Goal: Task Accomplishment & Management: Complete application form

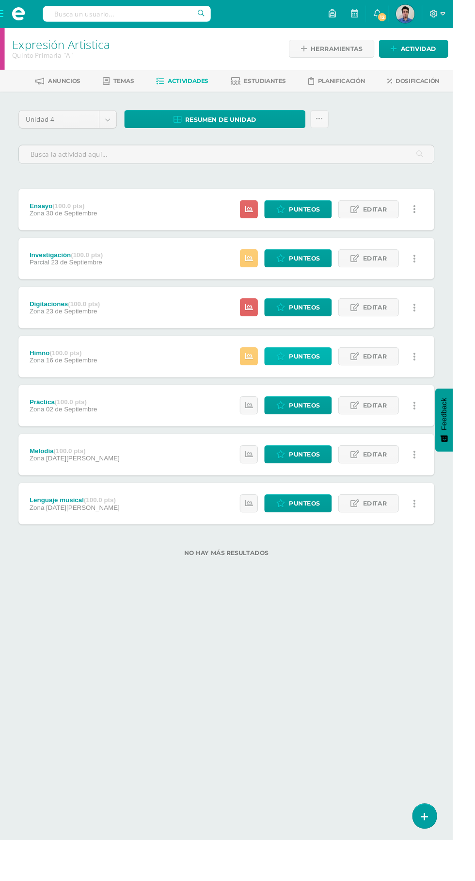
click at [311, 372] on span "Punteos" at bounding box center [319, 374] width 33 height 18
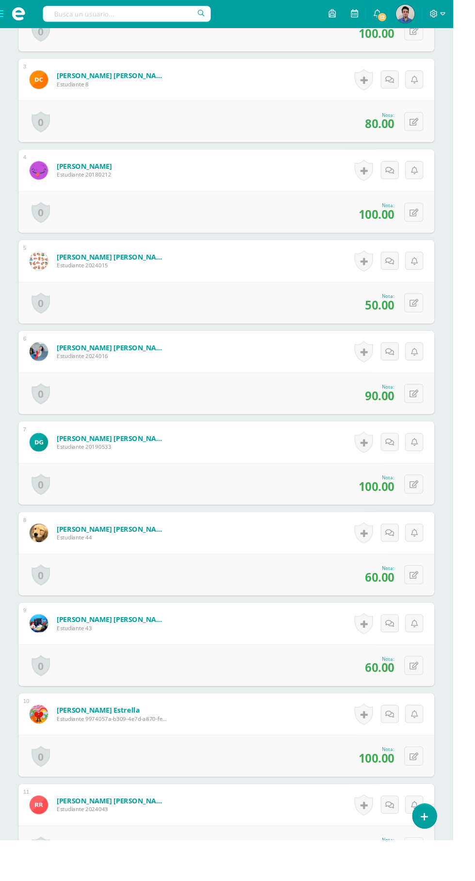
scroll to position [666, 0]
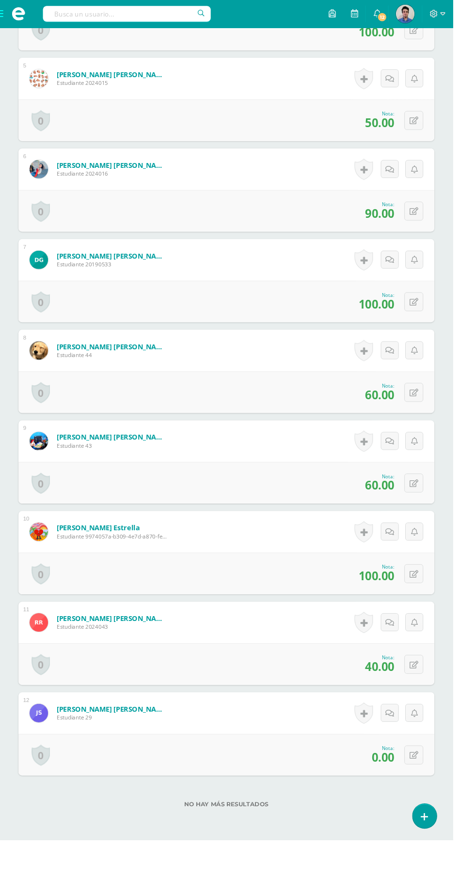
click at [71, 881] on span "anterior" at bounding box center [57, 896] width 35 height 18
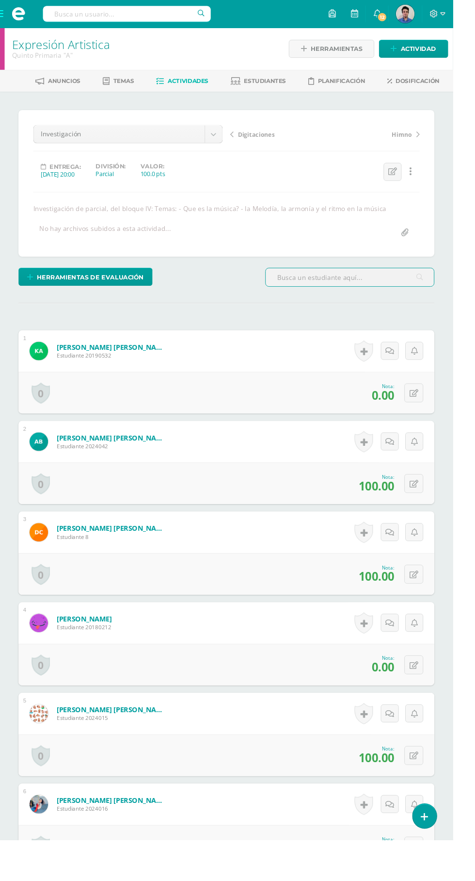
scroll to position [666, 0]
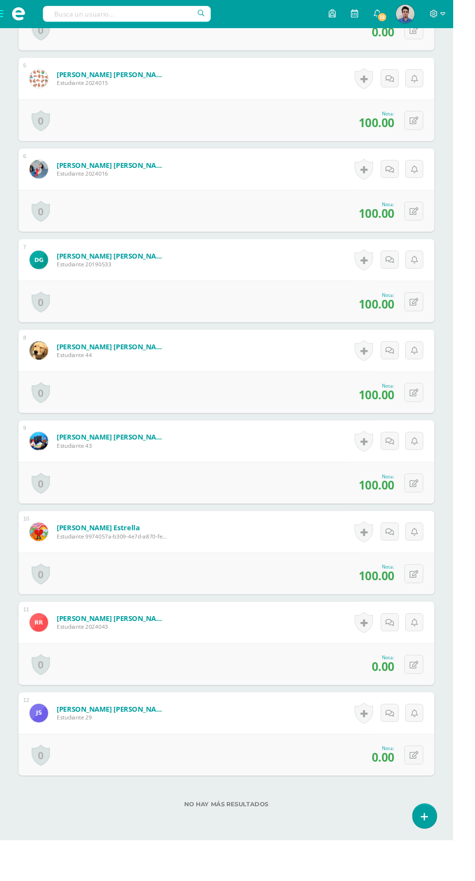
click at [54, 881] on span "anterior" at bounding box center [57, 896] width 35 height 18
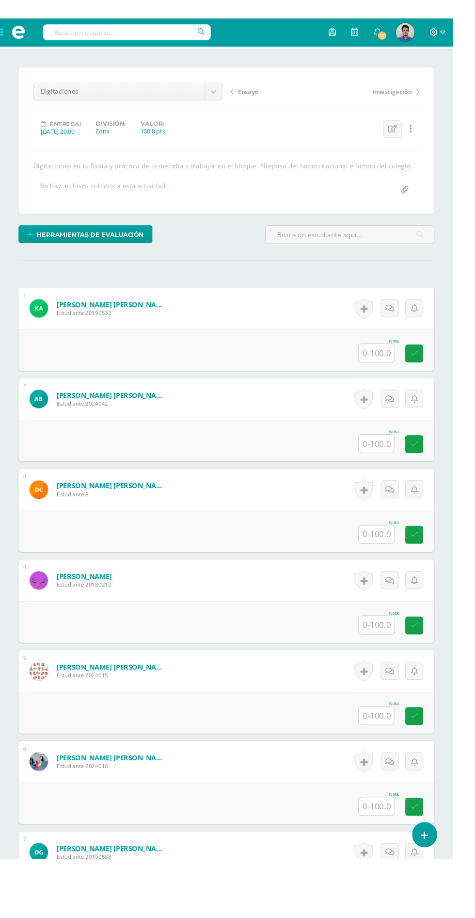
scroll to position [67, 0]
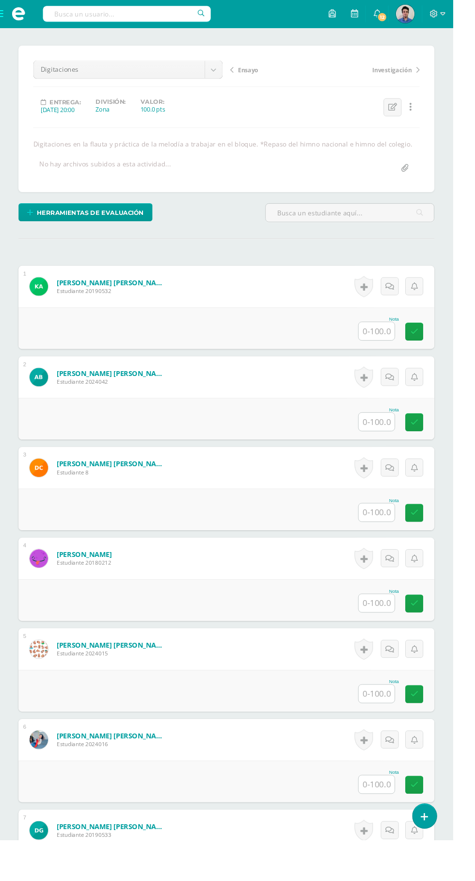
click at [393, 347] on input "text" at bounding box center [395, 347] width 38 height 19
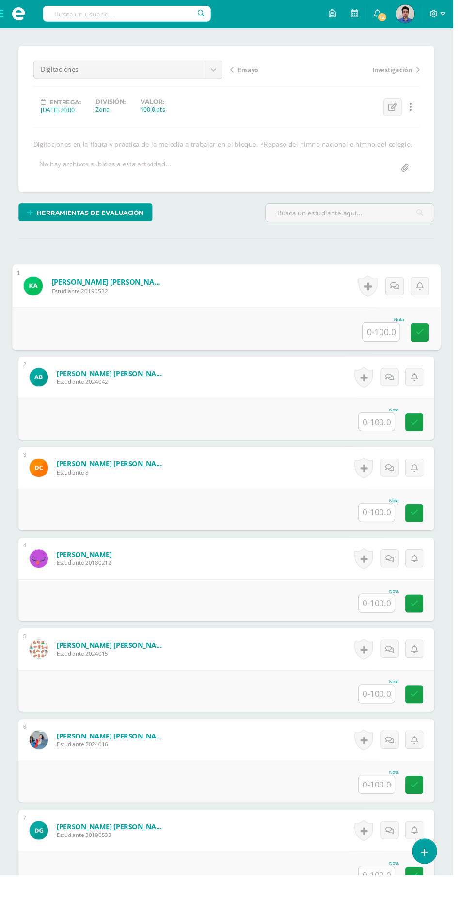
click at [397, 350] on input "text" at bounding box center [400, 348] width 39 height 19
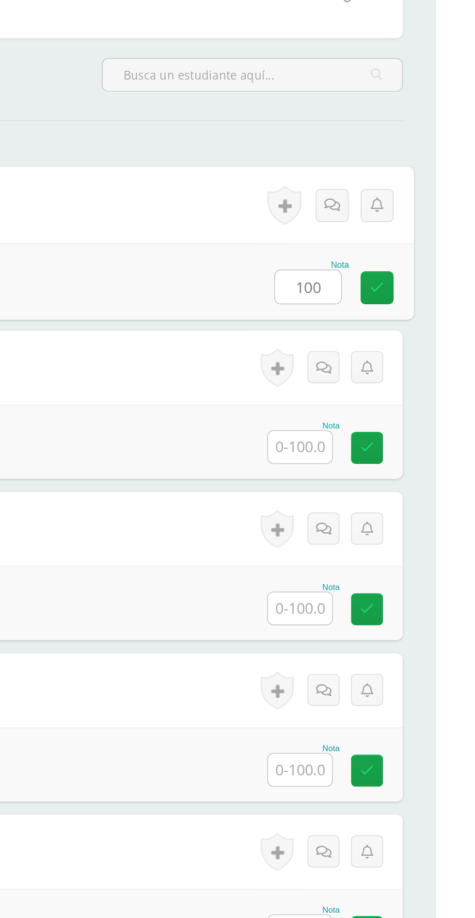
type input "100"
click at [397, 442] on input "text" at bounding box center [395, 442] width 38 height 19
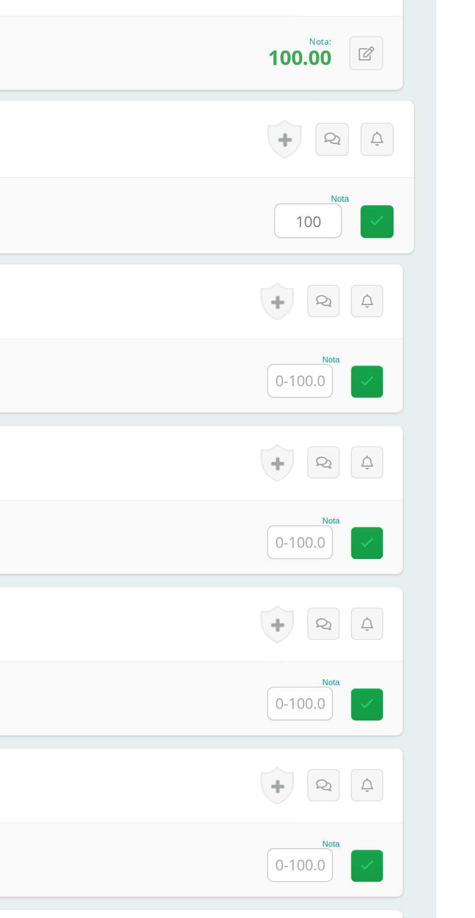
type input "100"
click at [406, 540] on input "text" at bounding box center [395, 537] width 38 height 19
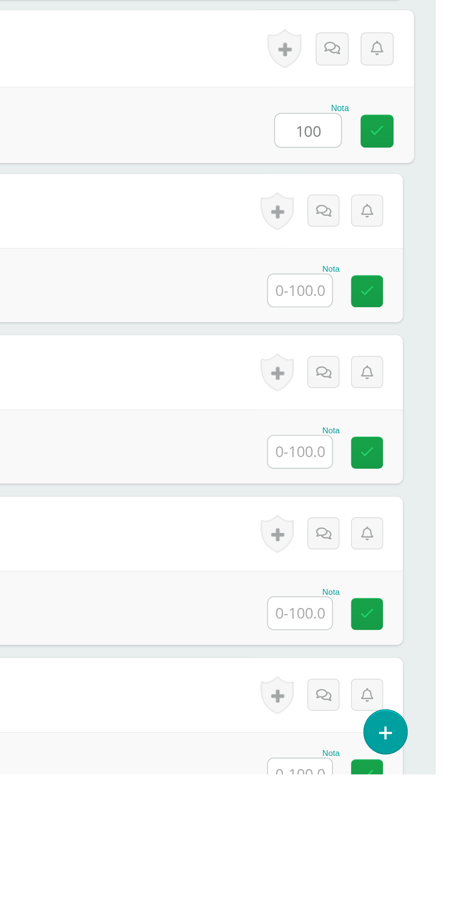
type input "100"
click at [395, 635] on input "text" at bounding box center [395, 632] width 38 height 19
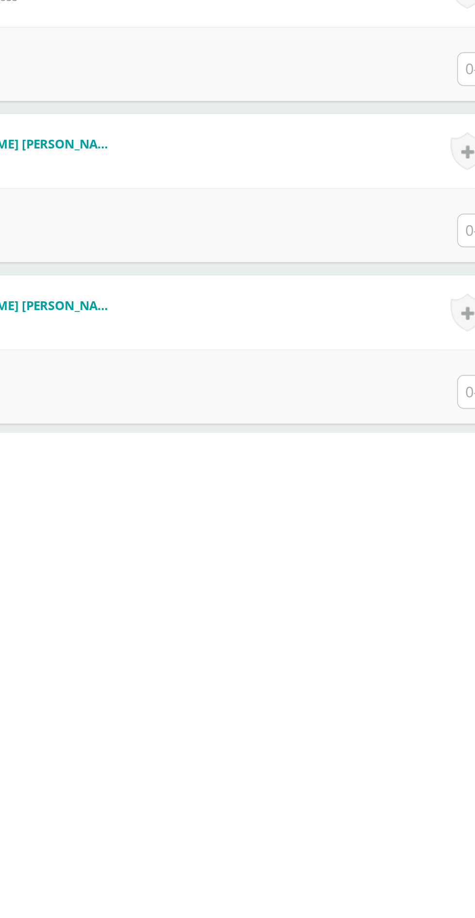
scroll to position [627, 0]
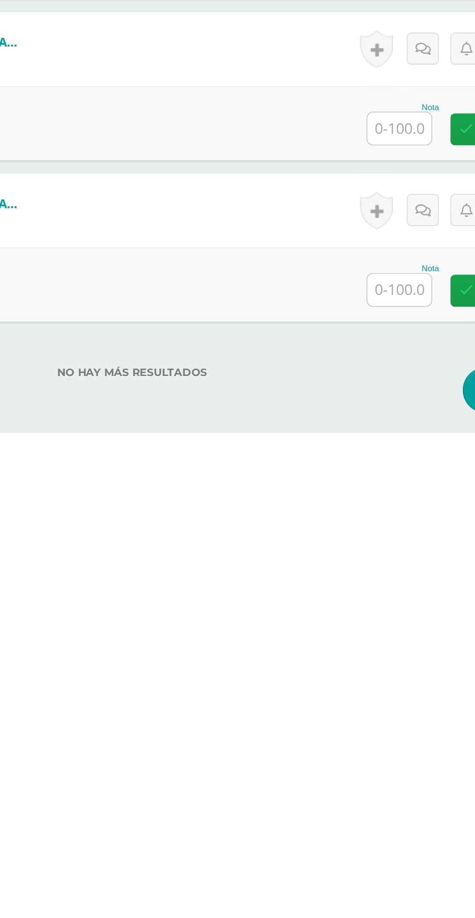
type input "50"
click at [402, 829] on input "text" at bounding box center [395, 833] width 38 height 19
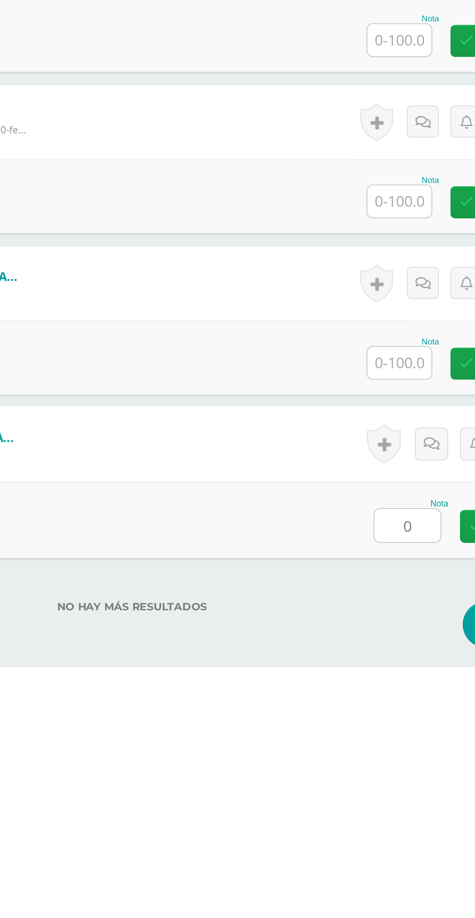
type input "0"
click at [398, 742] on input "text" at bounding box center [395, 738] width 38 height 19
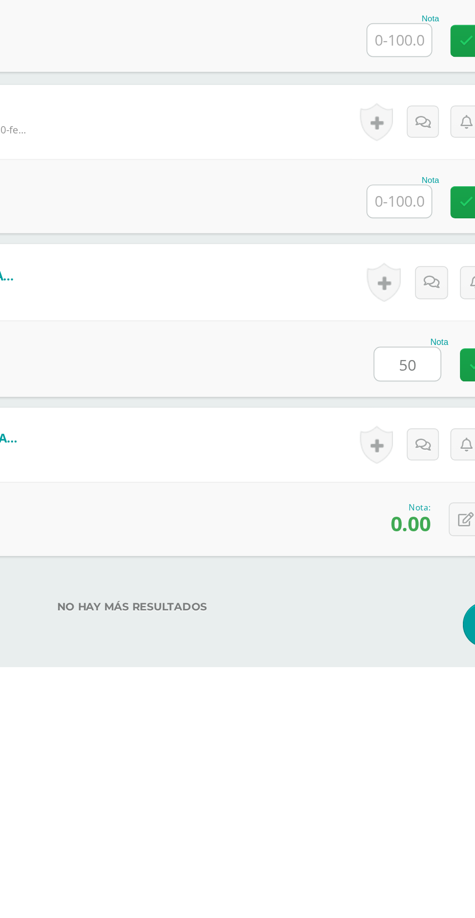
type input "50"
click at [302, 747] on div "Nota 50" at bounding box center [238, 736] width 450 height 45
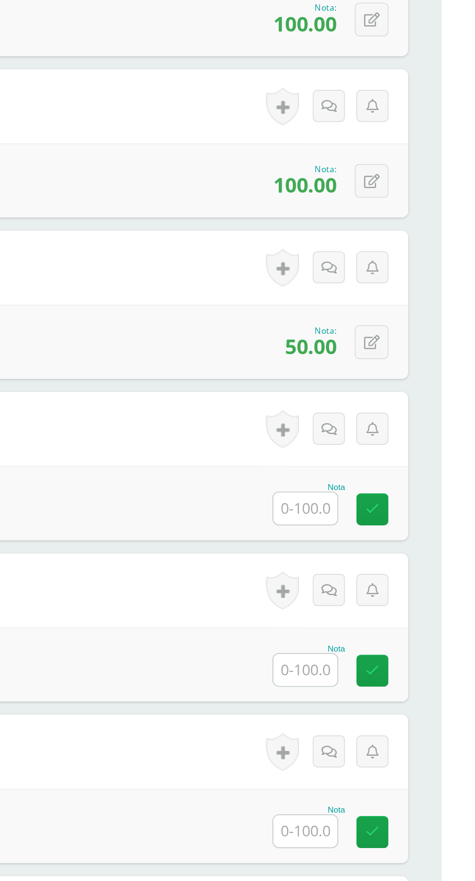
click at [399, 531] on input "text" at bounding box center [395, 525] width 38 height 19
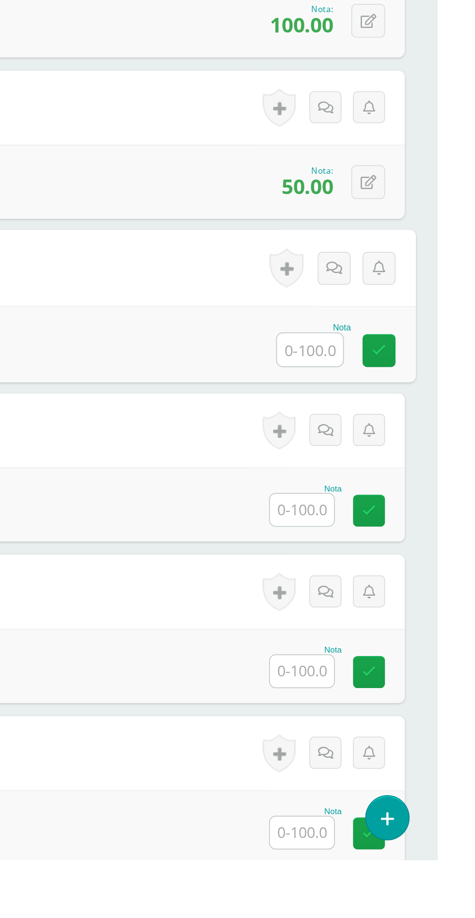
scroll to position [179, 0]
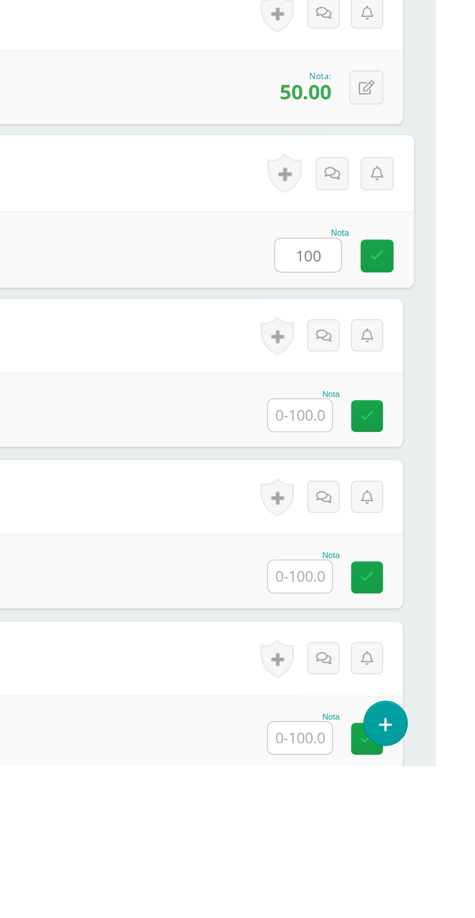
type input "100"
click at [394, 715] on input "text" at bounding box center [395, 711] width 38 height 19
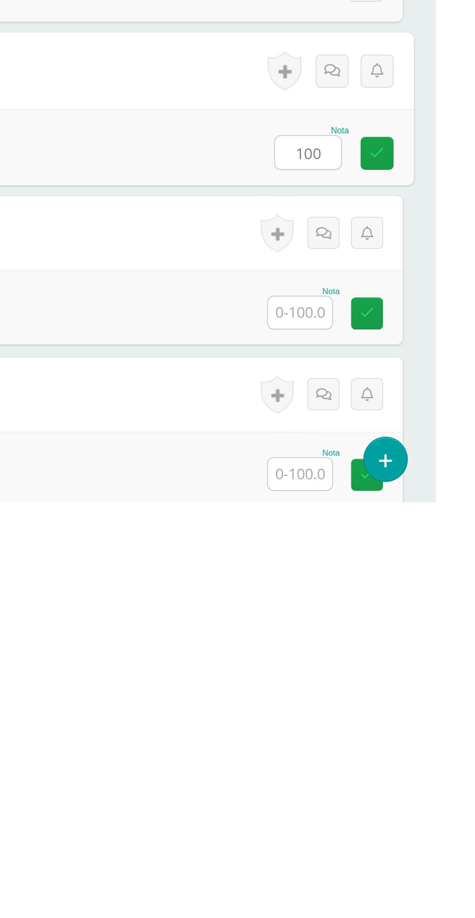
type input "100"
click at [395, 815] on input "text" at bounding box center [395, 806] width 38 height 19
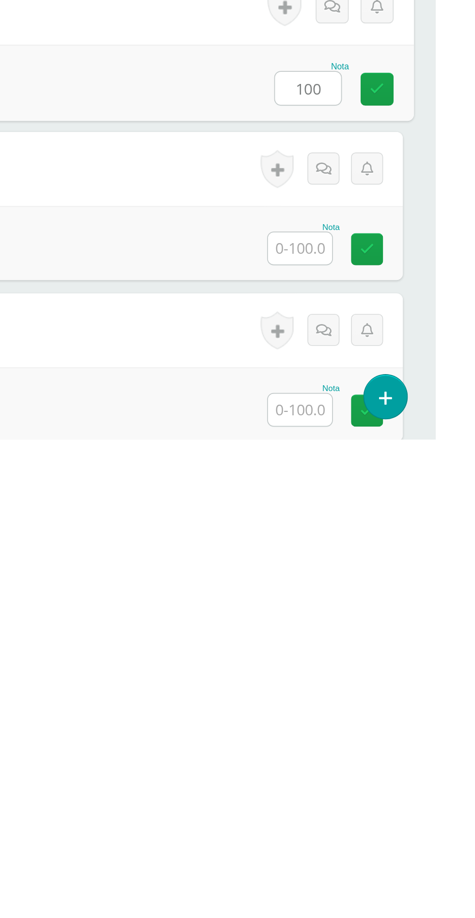
type input "100"
click at [403, 802] on input "text" at bounding box center [395, 805] width 38 height 19
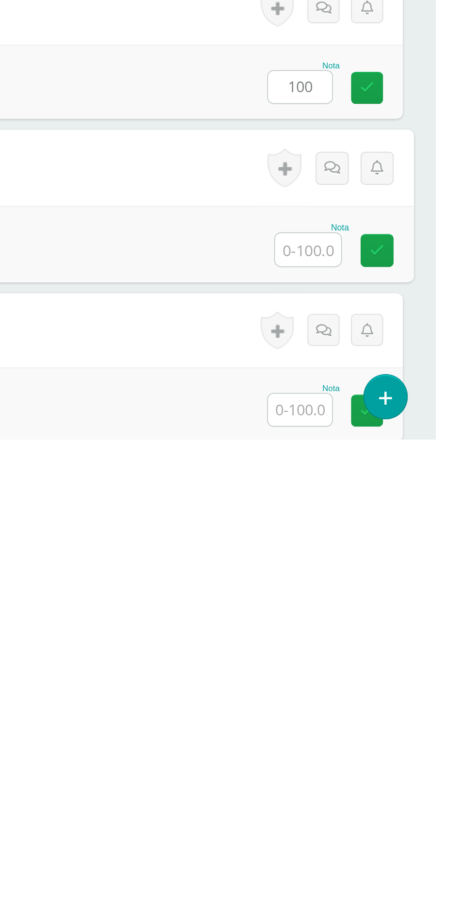
scroll to position [276, 0]
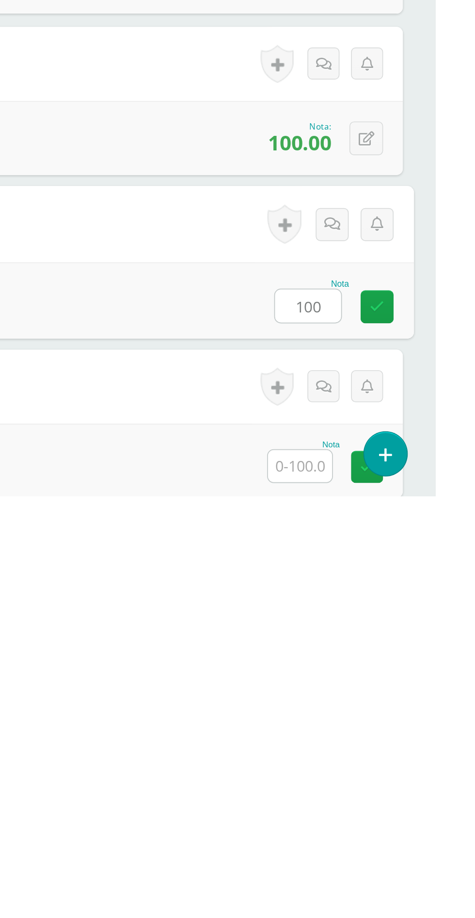
type input "100"
click at [390, 881] on input "text" at bounding box center [395, 900] width 38 height 19
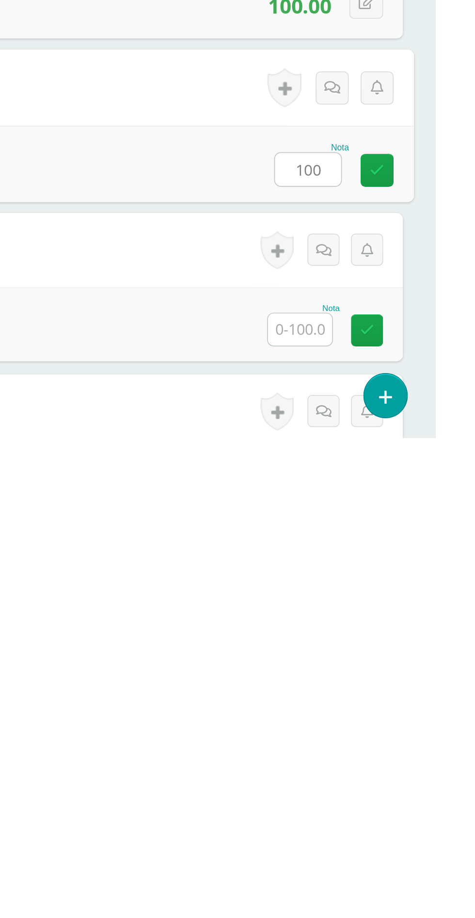
type input "100"
click at [387, 859] on input "text" at bounding box center [395, 854] width 38 height 19
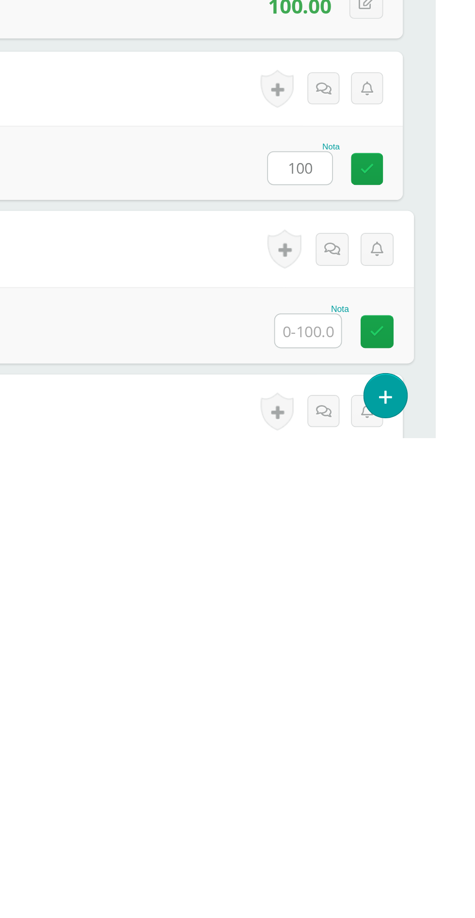
scroll to position [417, 0]
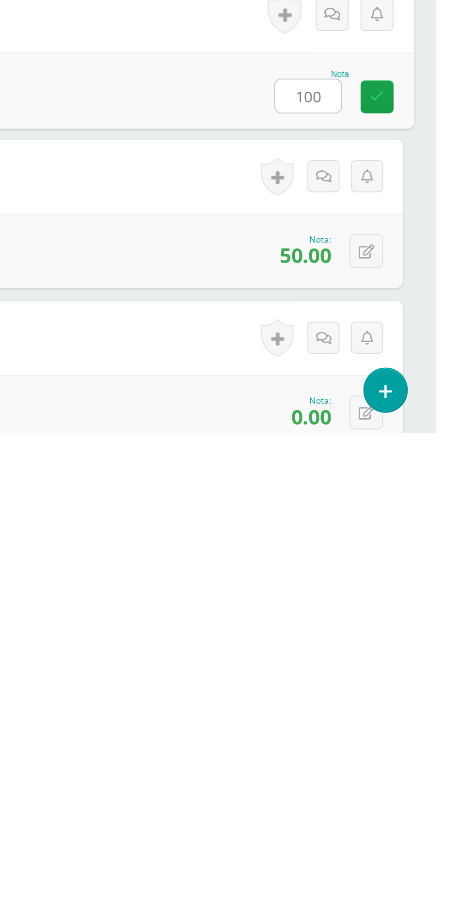
type input "100"
click at [326, 881] on div "0 Logros Logros obtenidos Aún no hay logros agregados Nota: 0.00" at bounding box center [237, 906] width 437 height 44
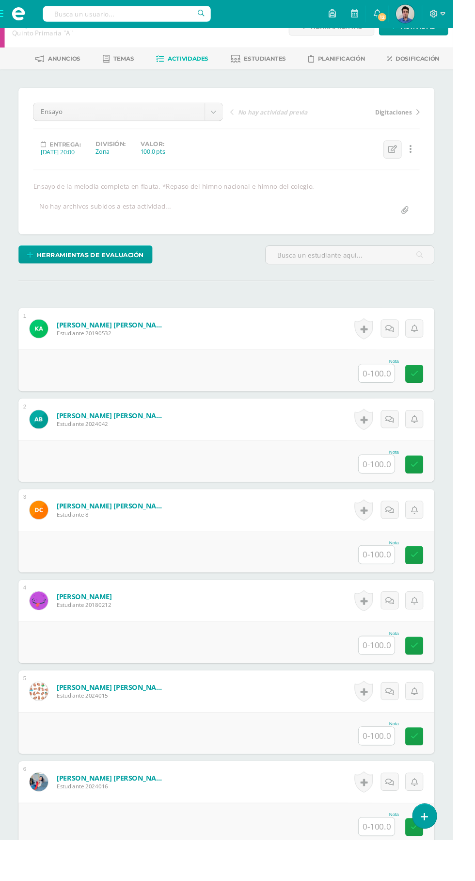
scroll to position [27, 0]
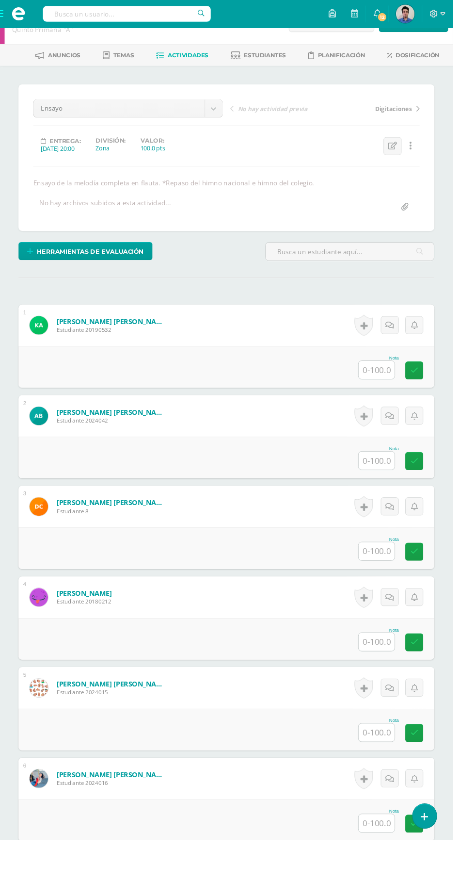
click at [393, 384] on input "text" at bounding box center [395, 387] width 38 height 19
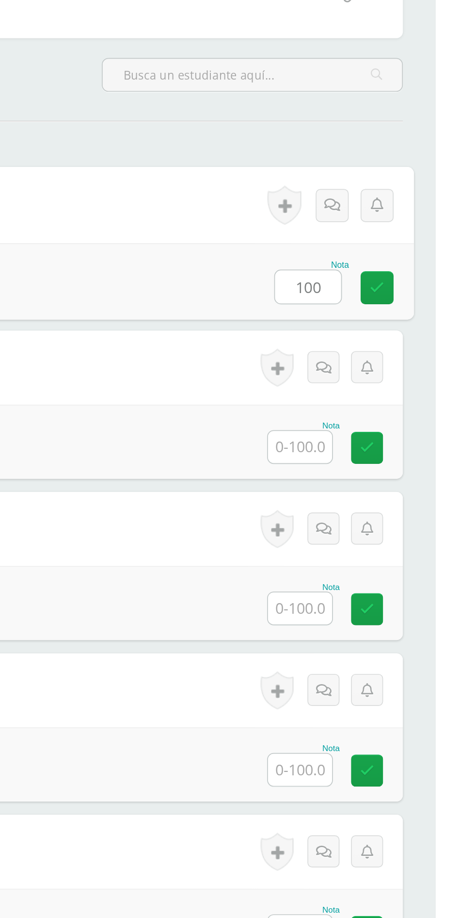
type input "100"
click at [393, 483] on input "text" at bounding box center [395, 483] width 38 height 19
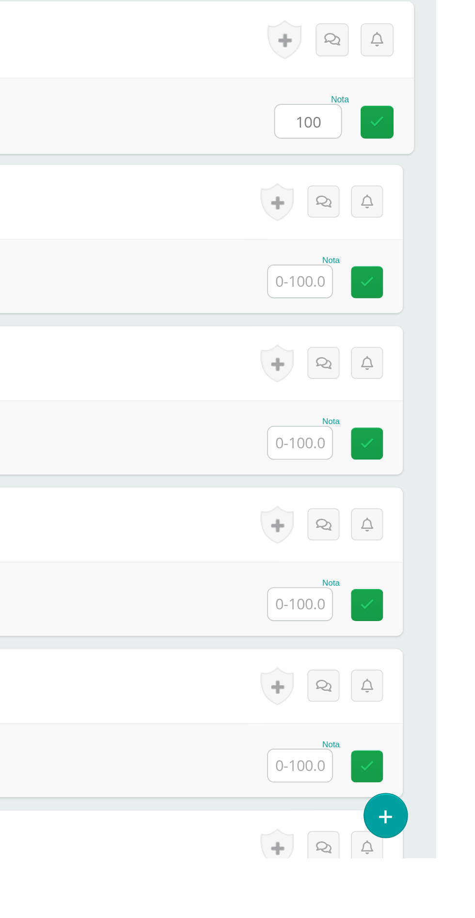
type input "100"
click at [393, 583] on input "text" at bounding box center [395, 578] width 38 height 19
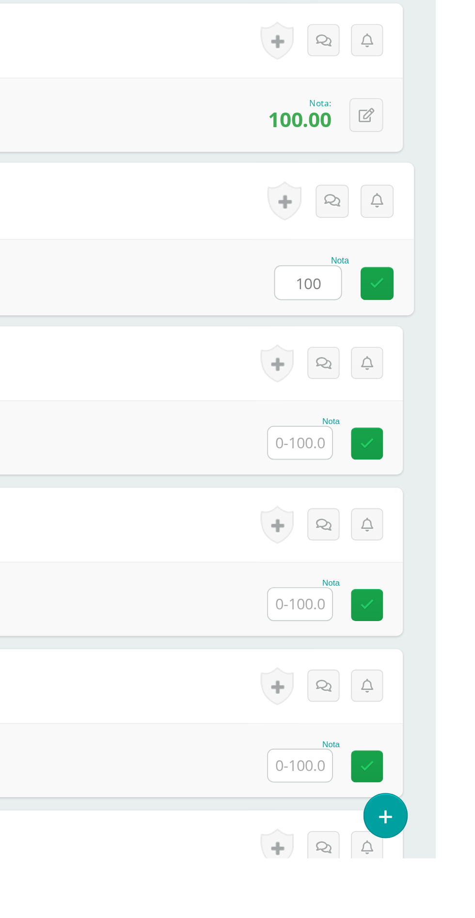
type input "100"
click at [394, 671] on input "text" at bounding box center [395, 673] width 38 height 19
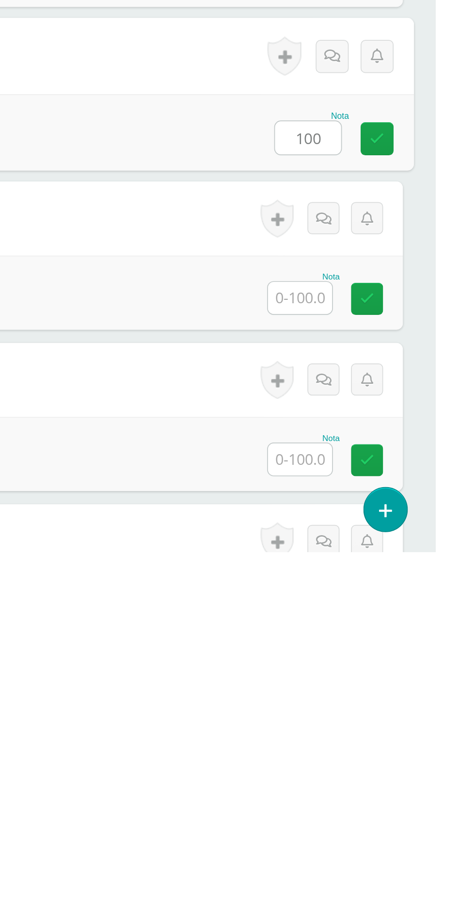
type input "100"
click at [390, 774] on input "text" at bounding box center [395, 768] width 38 height 19
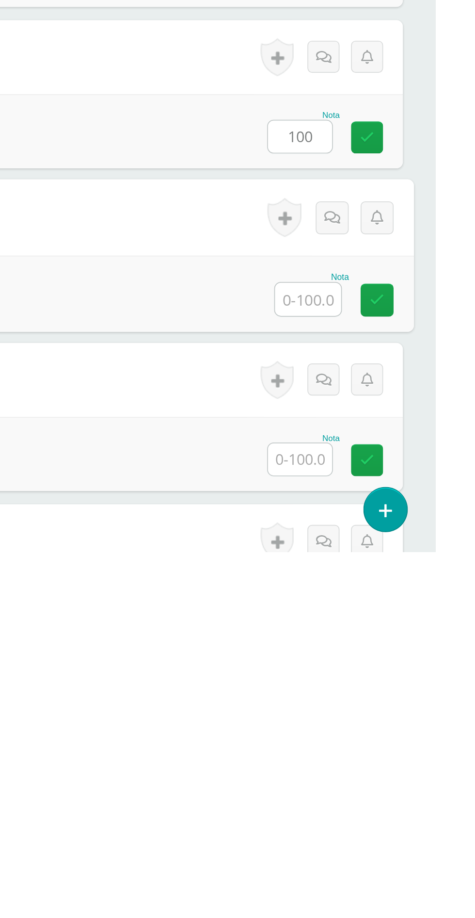
type input "2"
type input "100"
click at [393, 866] on input "text" at bounding box center [395, 863] width 38 height 19
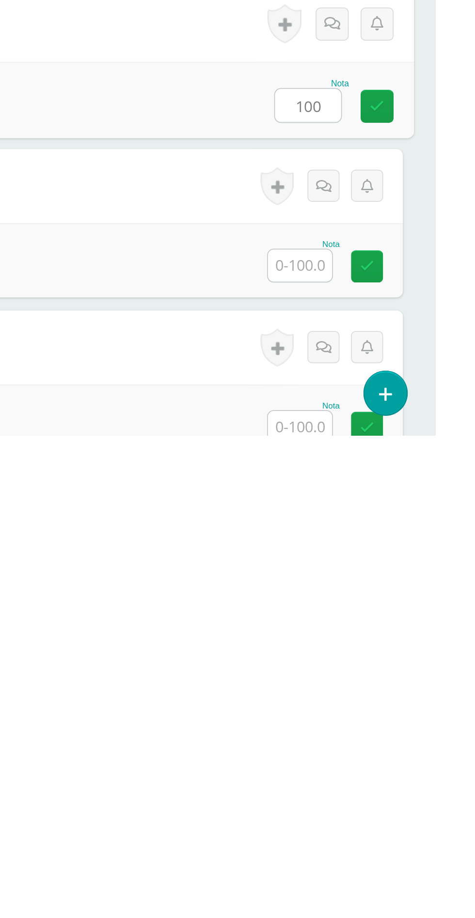
type input "100"
click at [398, 822] on input "text" at bounding box center [395, 817] width 38 height 19
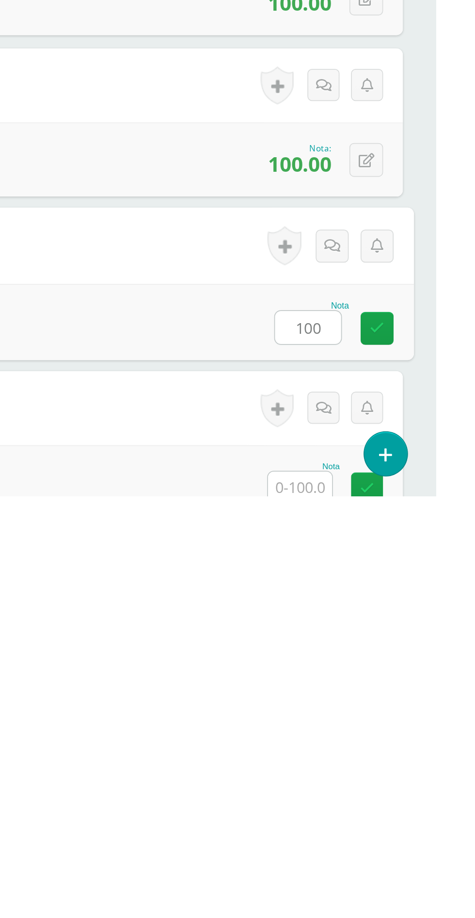
type input "100"
click at [392, 881] on input "text" at bounding box center [395, 912] width 38 height 19
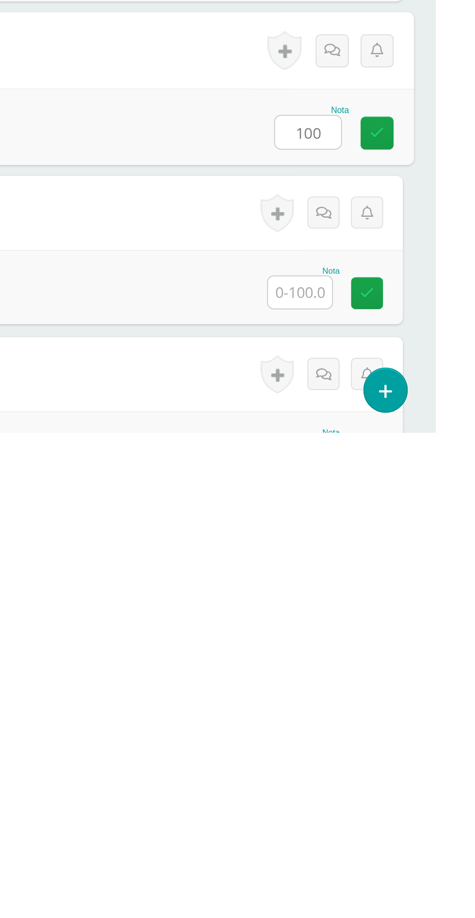
type input "100"
click at [390, 833] on input "text" at bounding box center [395, 835] width 38 height 19
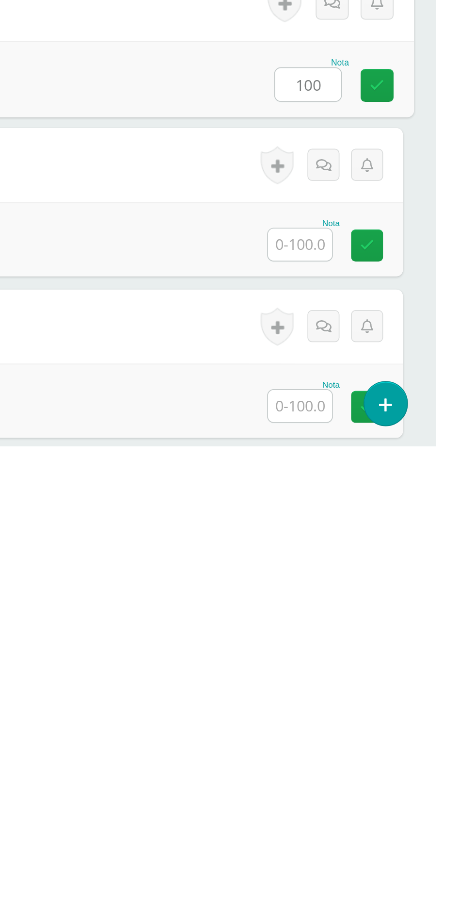
type input "100"
click at [398, 802] on input "text" at bounding box center [395, 799] width 38 height 19
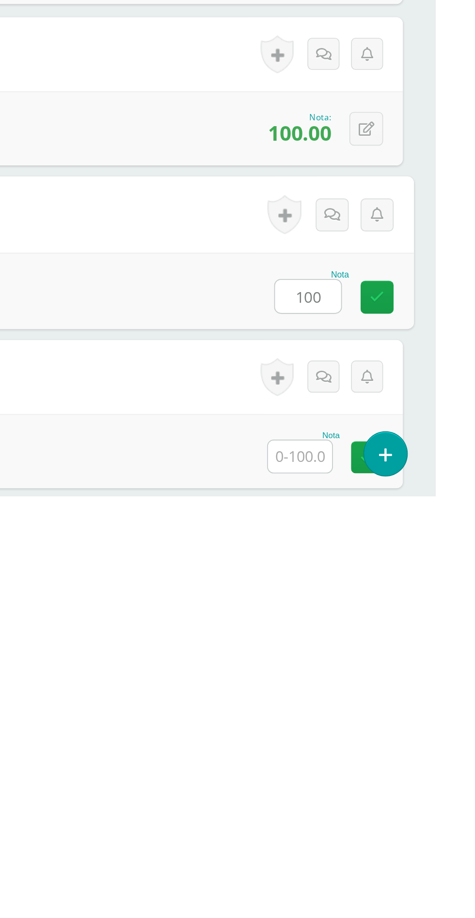
type input "100"
click at [391, 881] on input "text" at bounding box center [395, 894] width 38 height 19
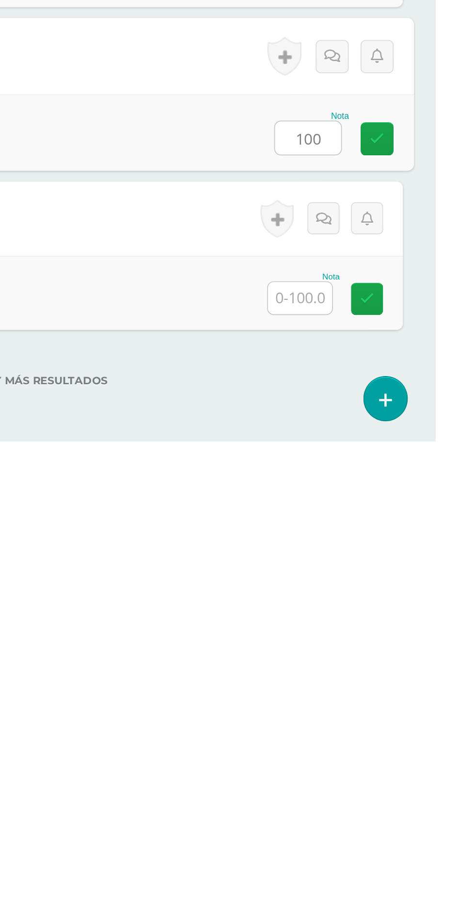
type input "100"
click at [391, 832] on input "text" at bounding box center [395, 833] width 38 height 19
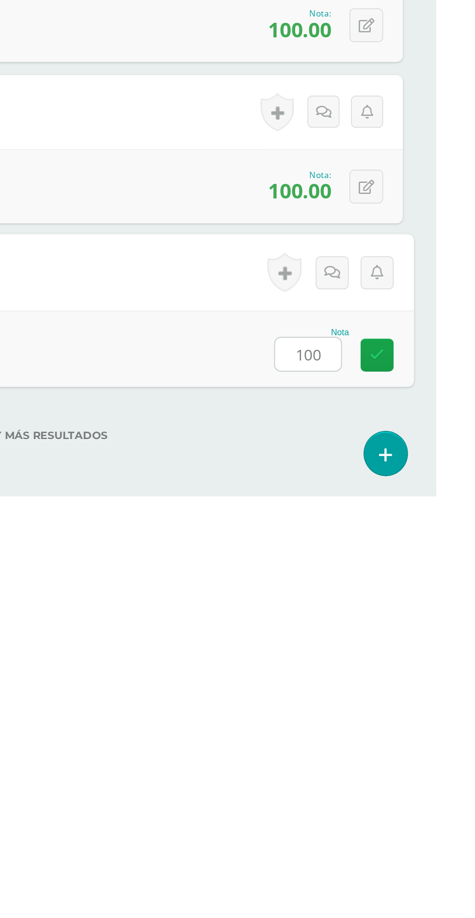
type input "100"
click at [376, 869] on div "No hay más resultados" at bounding box center [237, 874] width 437 height 45
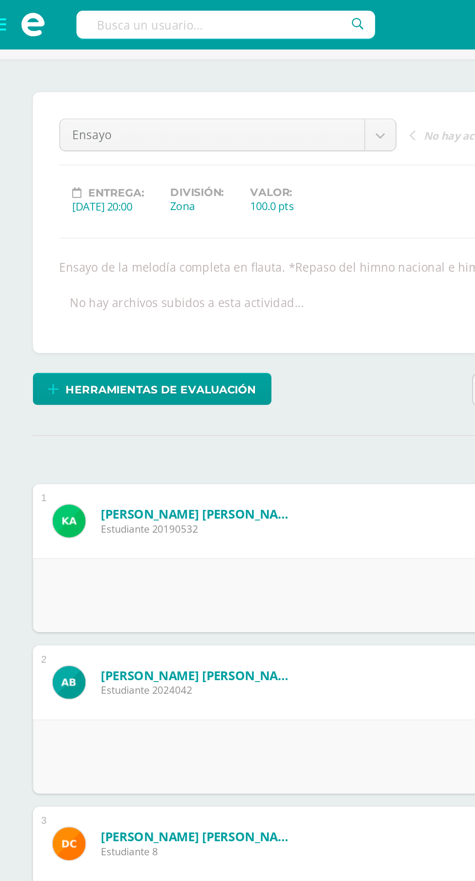
scroll to position [0, 0]
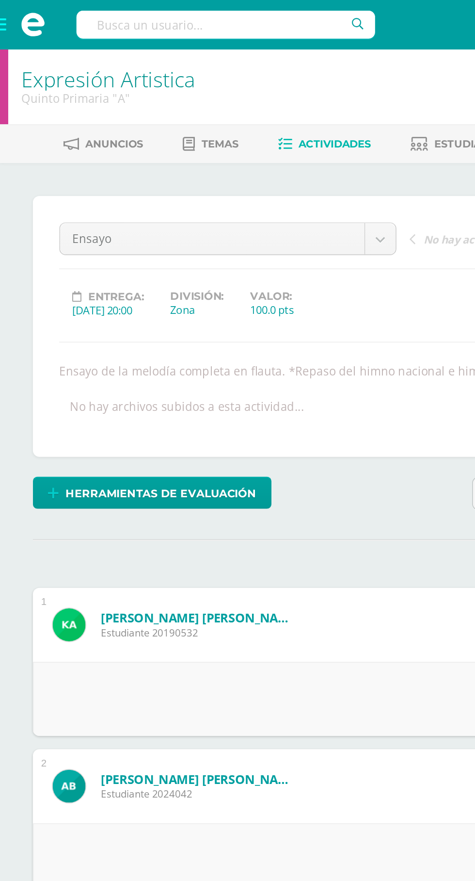
click at [24, 14] on span at bounding box center [19, 14] width 15 height 15
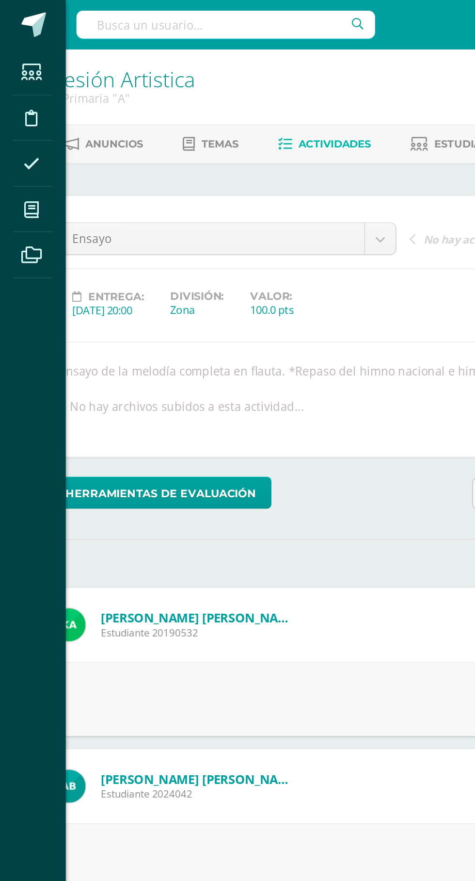
click at [14, 129] on span at bounding box center [19, 124] width 22 height 22
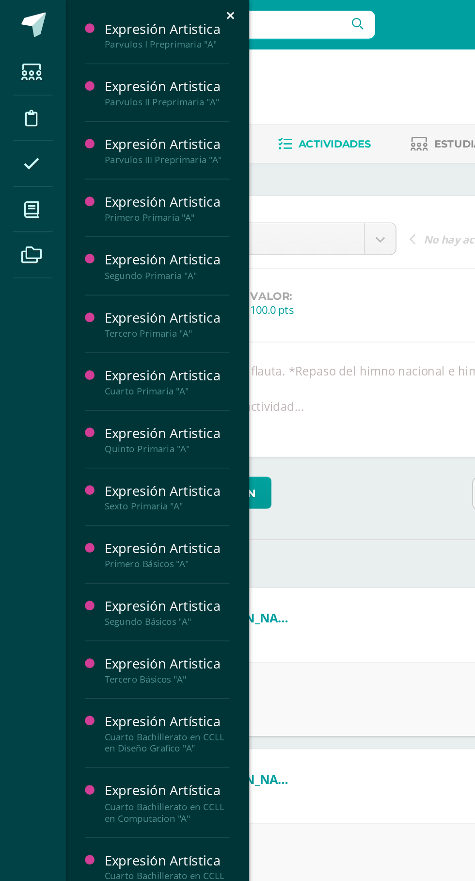
click at [103, 231] on div "Cuarto Primaria "A"" at bounding box center [99, 230] width 74 height 7
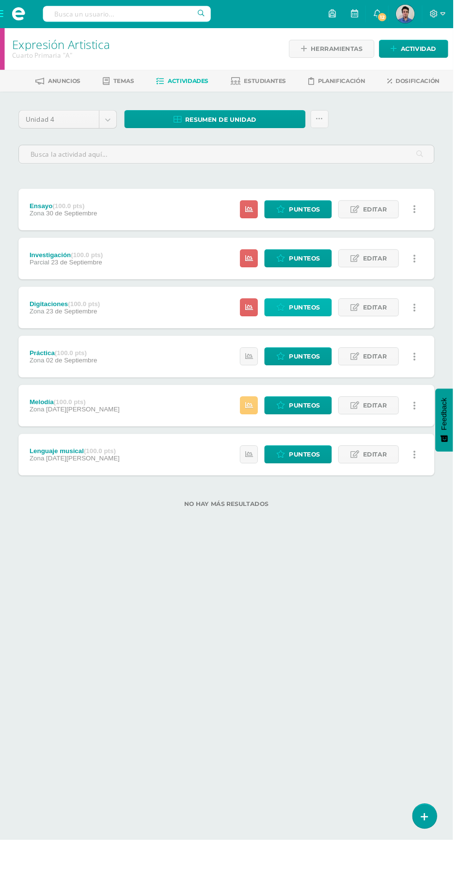
click at [320, 322] on span "Punteos" at bounding box center [319, 322] width 33 height 18
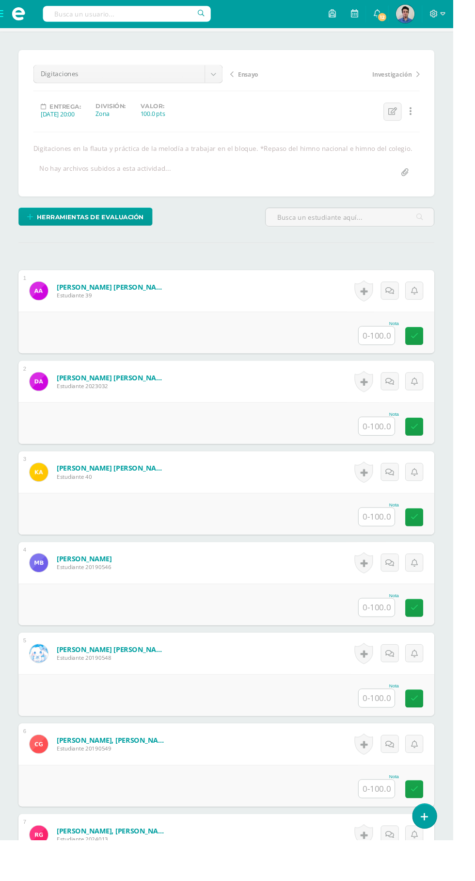
scroll to position [64, 0]
click at [394, 350] on input "text" at bounding box center [395, 351] width 38 height 19
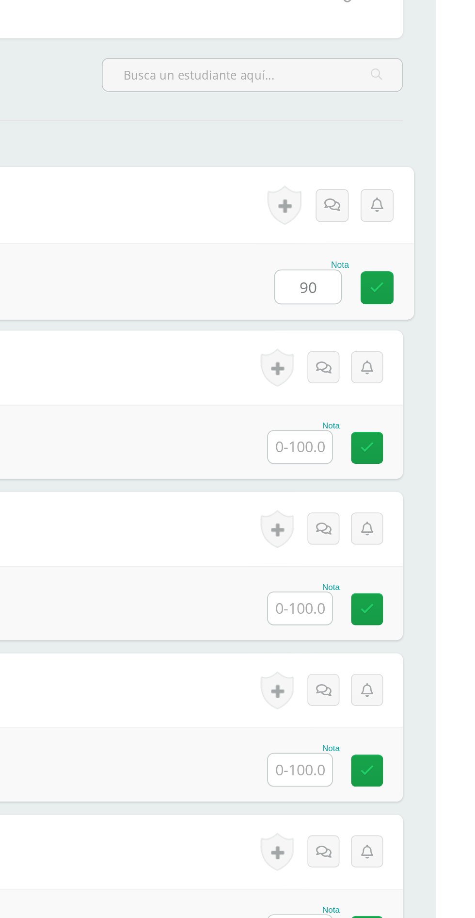
type input "90"
click at [398, 450] on input "text" at bounding box center [395, 446] width 38 height 19
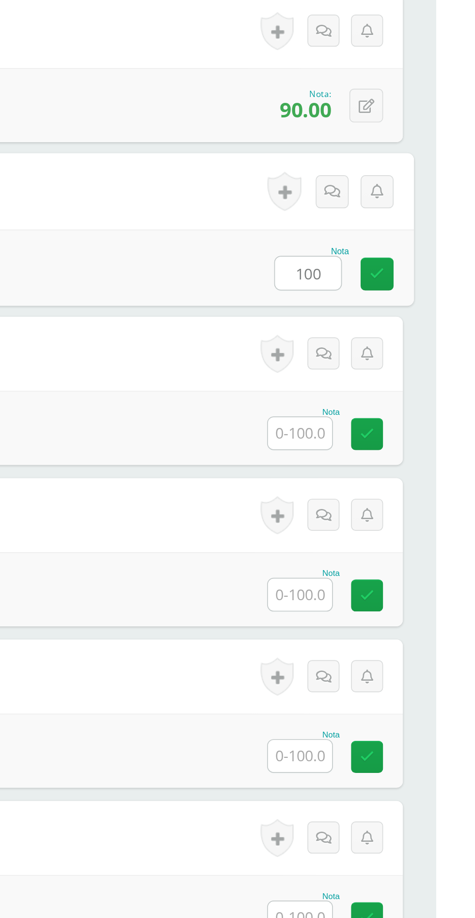
type input "100"
click at [402, 539] on input "text" at bounding box center [395, 541] width 38 height 19
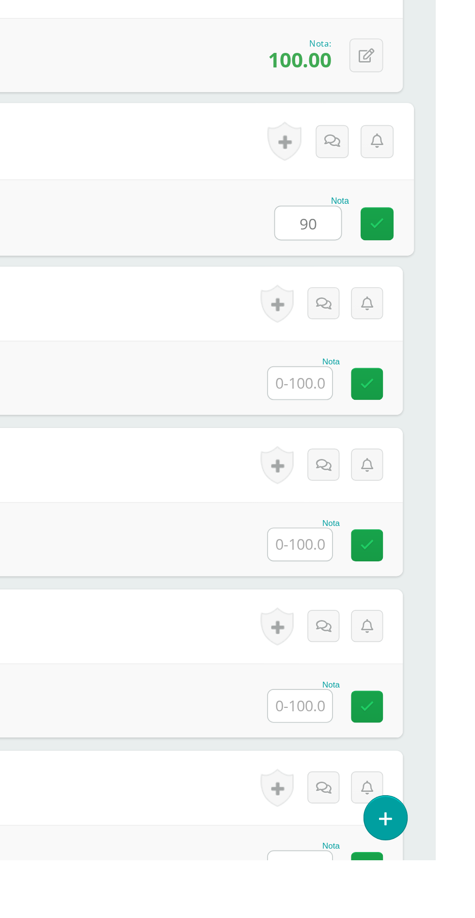
type input "90"
click at [395, 640] on input "text" at bounding box center [395, 636] width 38 height 19
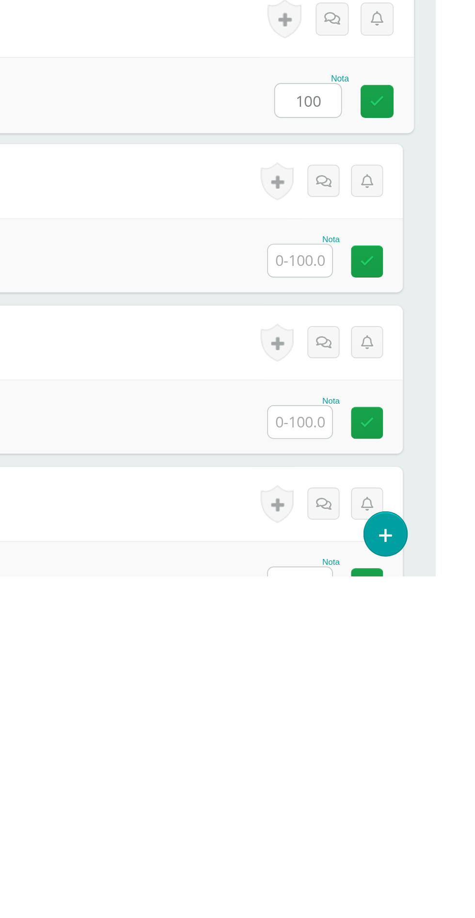
type input "100"
click at [393, 736] on input "text" at bounding box center [395, 731] width 38 height 19
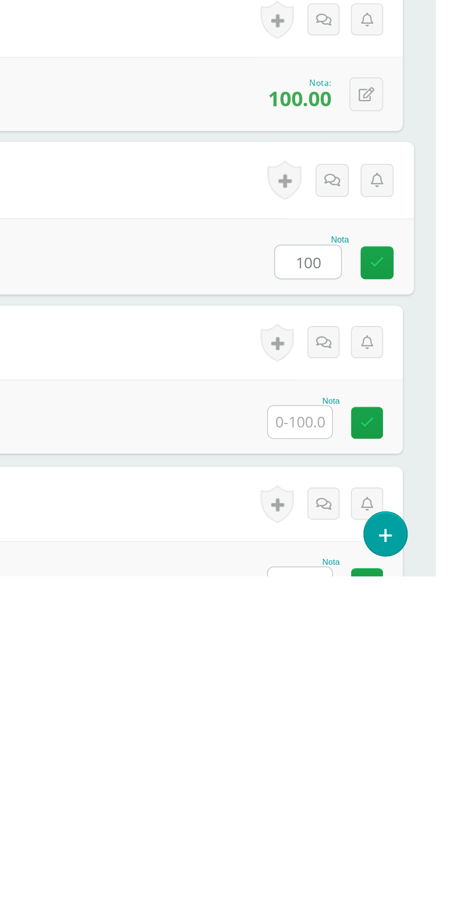
type input "100"
click at [389, 826] on input "text" at bounding box center [395, 827] width 38 height 19
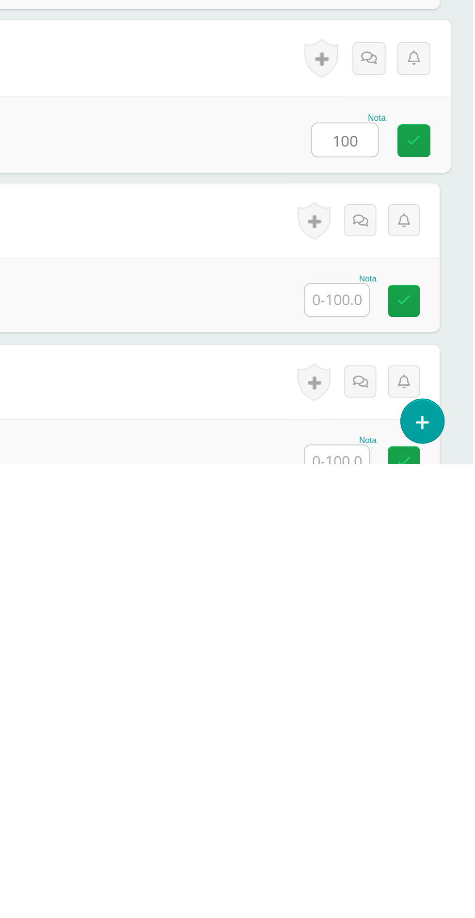
type input "100"
click at [407, 821] on input "text" at bounding box center [395, 821] width 38 height 19
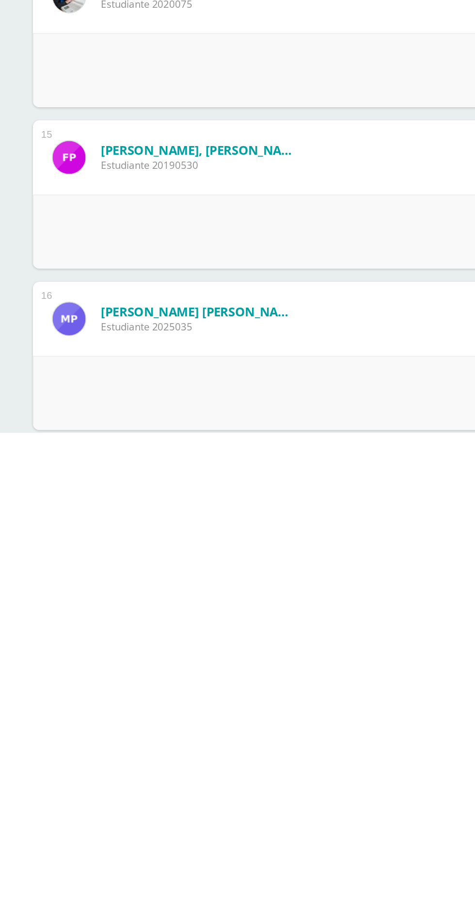
scroll to position [970, 0]
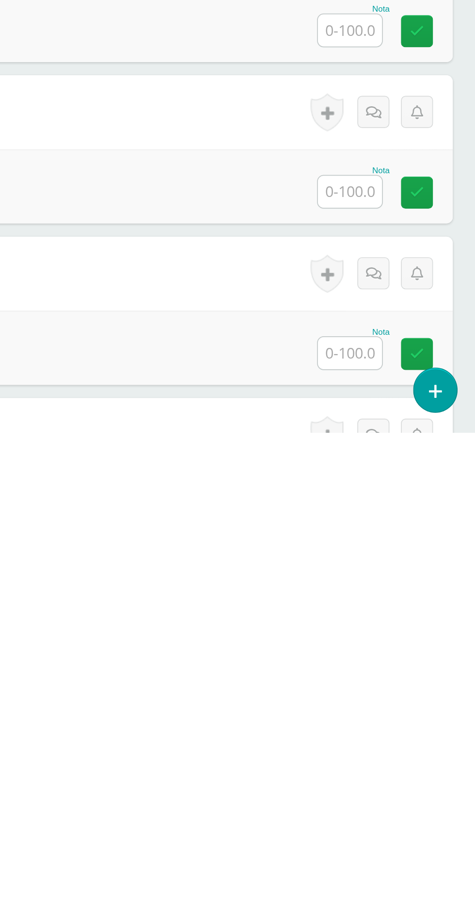
type input "80"
click at [396, 874] on input "text" at bounding box center [395, 871] width 38 height 19
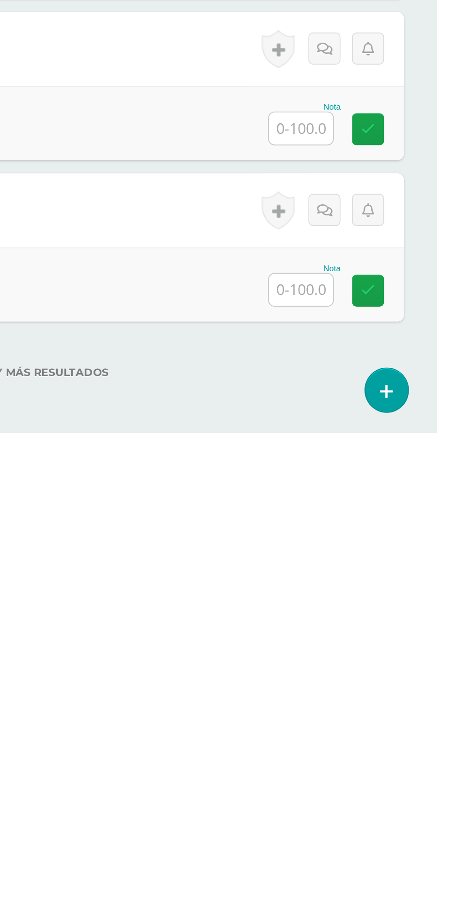
scroll to position [1388, 0]
type input "90"
click at [400, 838] on input "text" at bounding box center [395, 833] width 38 height 19
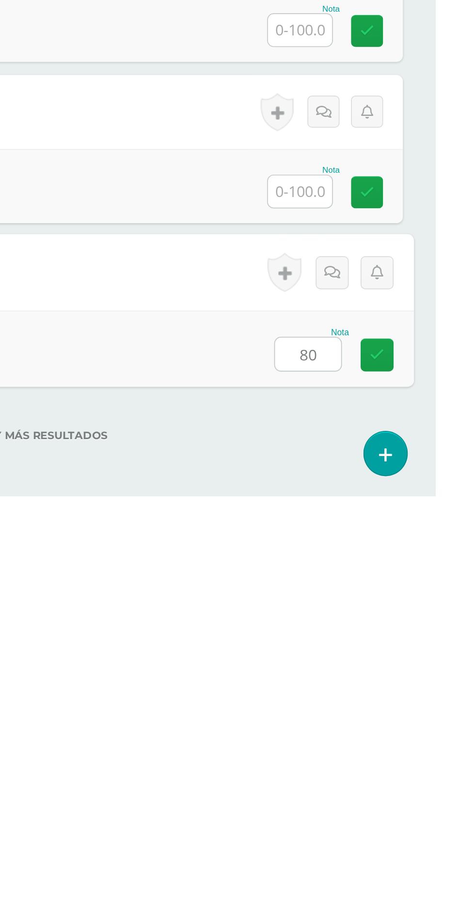
type input "80"
click at [335, 808] on form "Vásquez Rosales, José René Estudiante 2024014 Nota 80 0 Logros" at bounding box center [238, 786] width 450 height 45
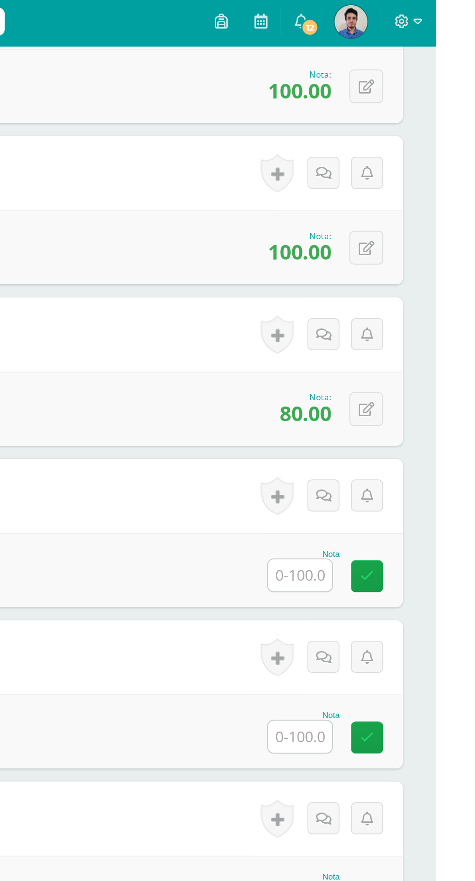
click at [398, 344] on input "text" at bounding box center [395, 340] width 38 height 19
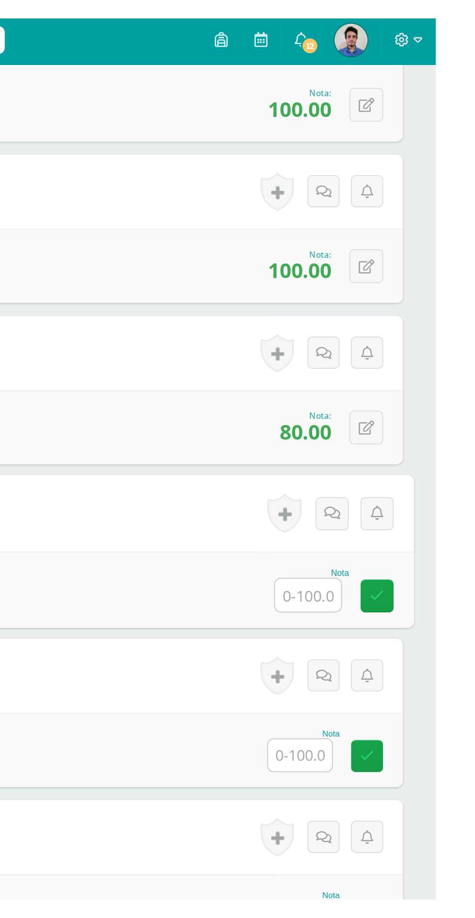
scroll to position [740, 0]
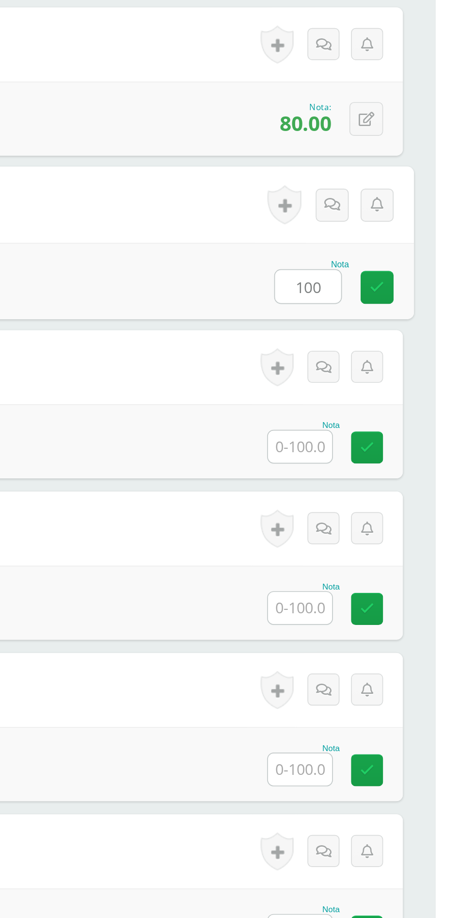
type input "100"
click at [387, 433] on input "text" at bounding box center [395, 435] width 38 height 19
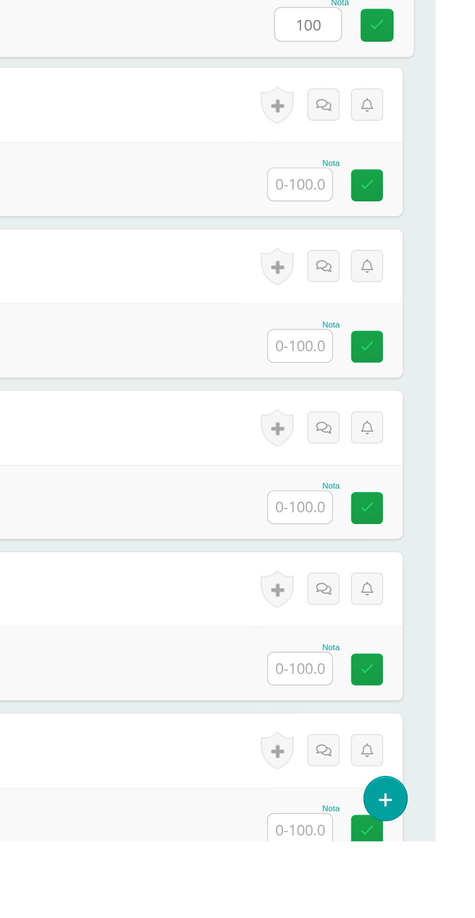
scroll to position [739, 0]
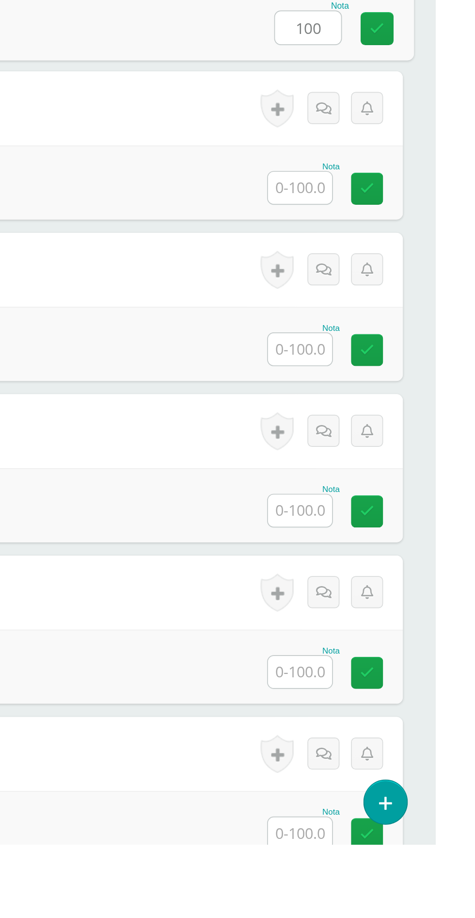
type input "100"
click at [383, 529] on input "text" at bounding box center [395, 531] width 38 height 19
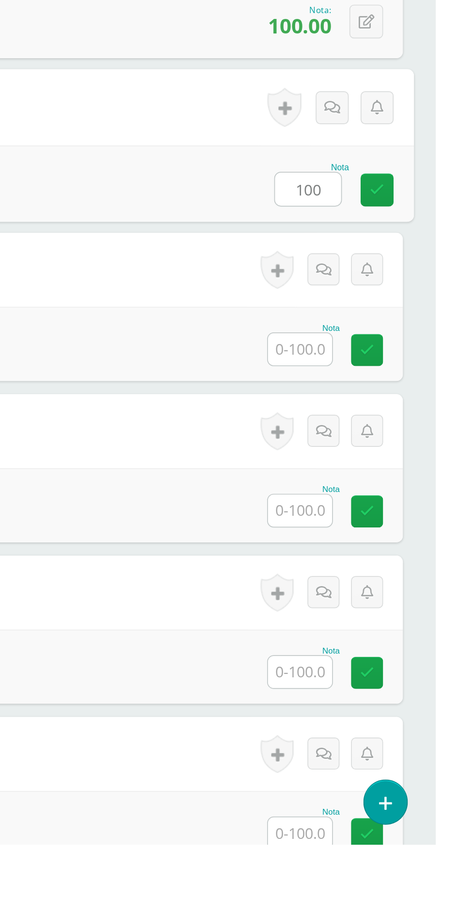
type input "100"
click at [398, 629] on input "text" at bounding box center [395, 626] width 38 height 19
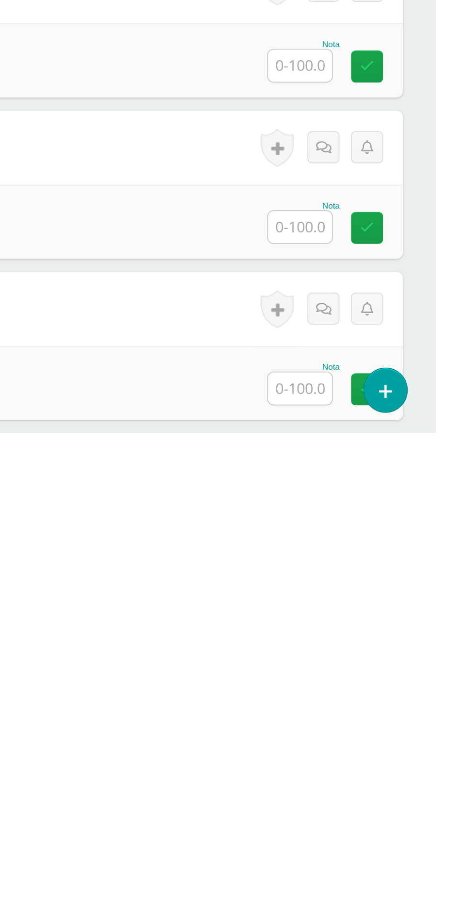
type input "100"
click at [386, 696] on input "text" at bounding box center [395, 701] width 38 height 19
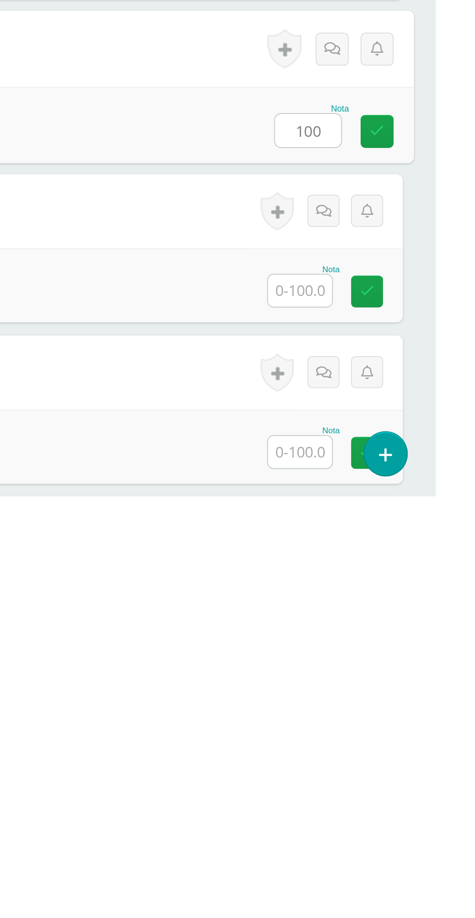
type input "100"
click at [393, 802] on input "text" at bounding box center [395, 796] width 38 height 19
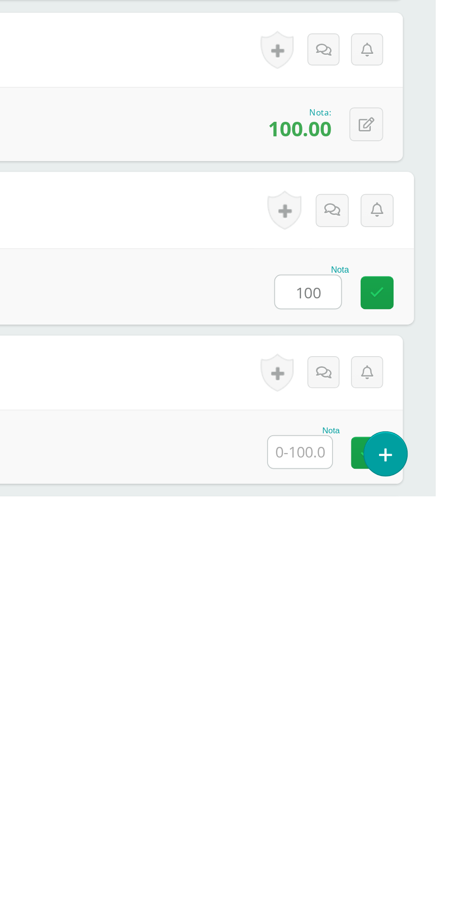
type input "100"
click at [393, 881] on input "text" at bounding box center [395, 892] width 38 height 19
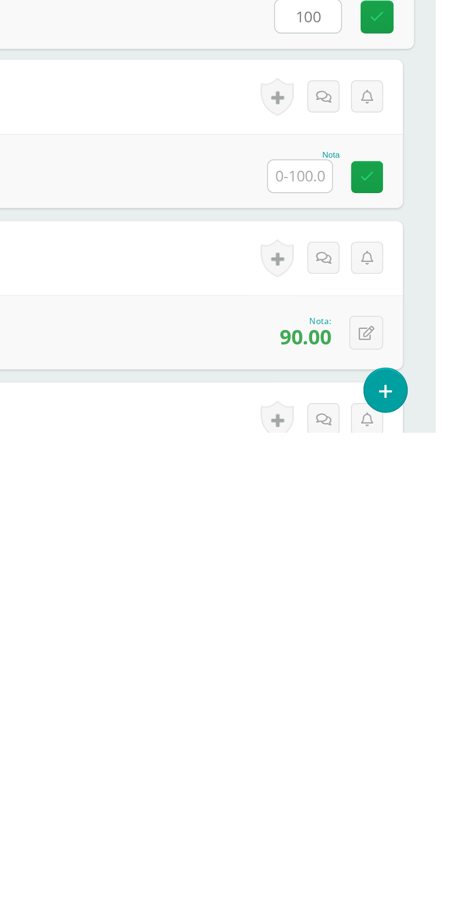
scroll to position [984, 0]
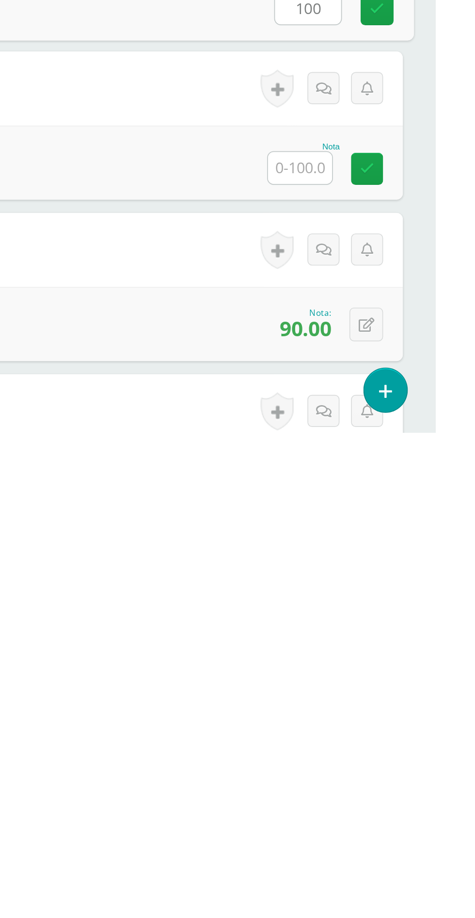
type input "100"
click at [397, 764] on input "text" at bounding box center [395, 761] width 38 height 19
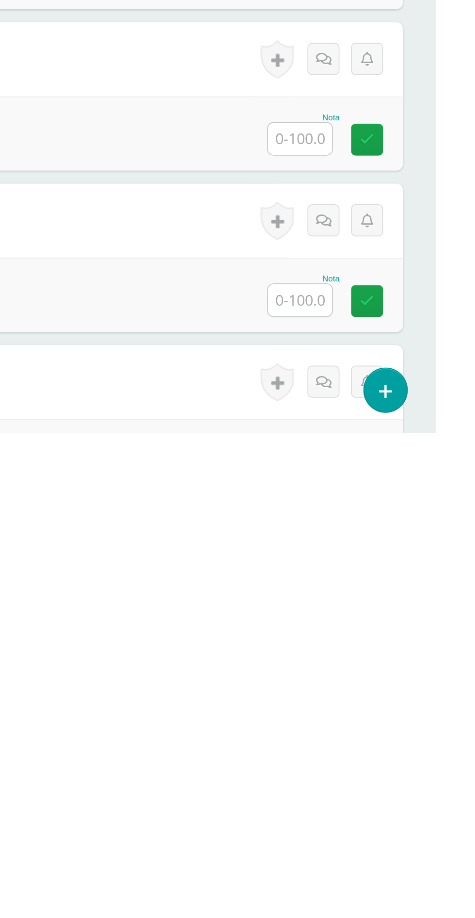
scroll to position [1292, 0]
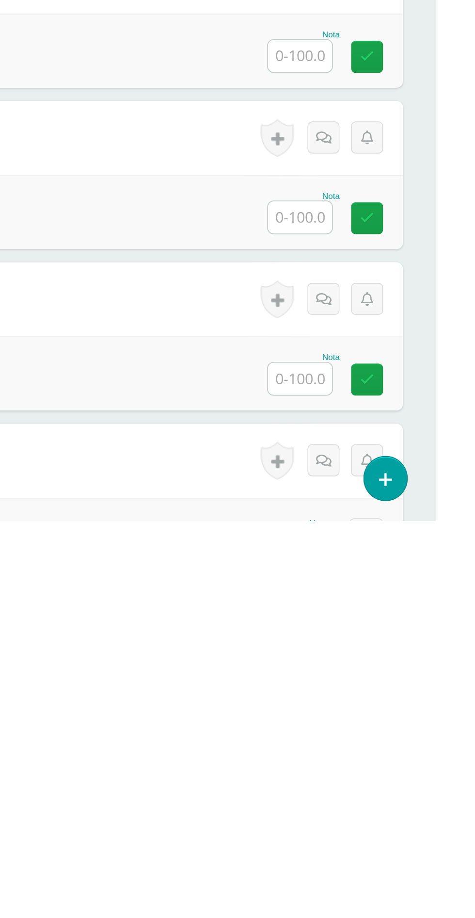
type input "100"
click at [396, 649] on input "text" at bounding box center [395, 644] width 38 height 19
type input "100"
click at [400, 738] on input "text" at bounding box center [395, 739] width 38 height 19
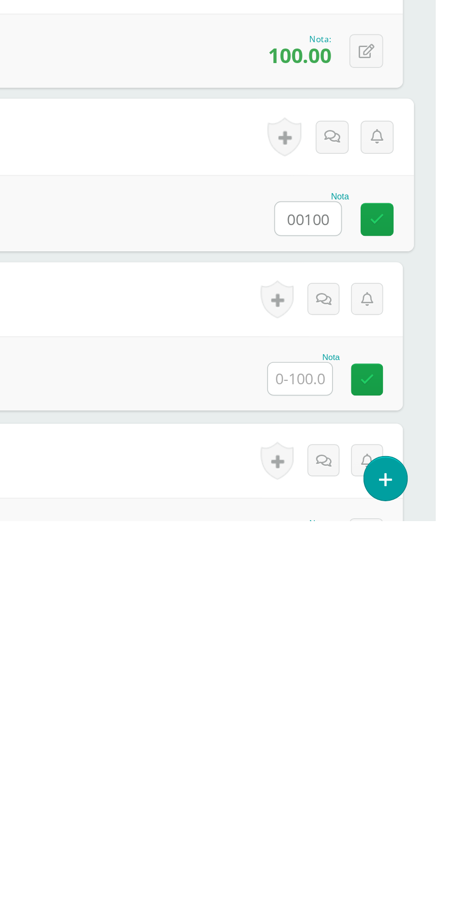
type input "00100"
click at [406, 834] on input "text" at bounding box center [395, 834] width 38 height 19
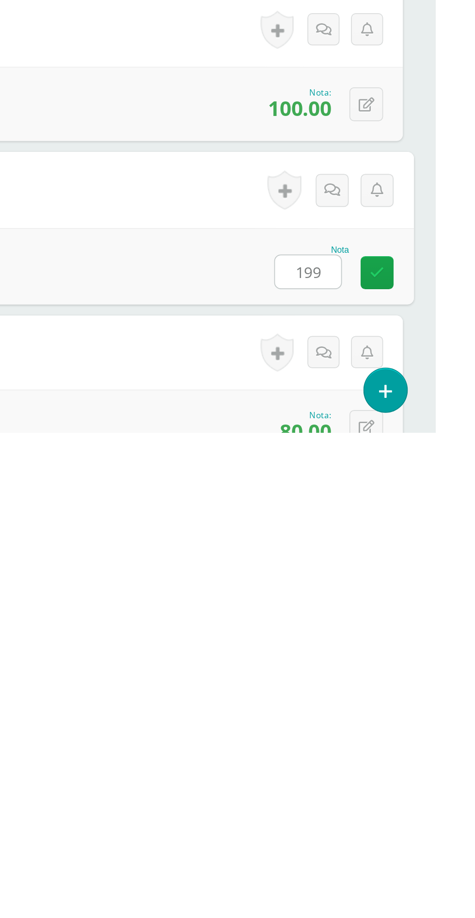
scroll to position [1388, 0]
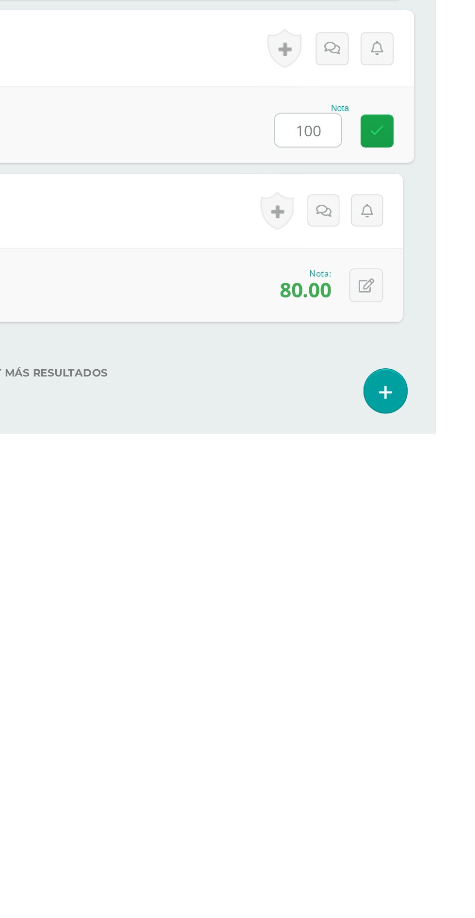
type input "100"
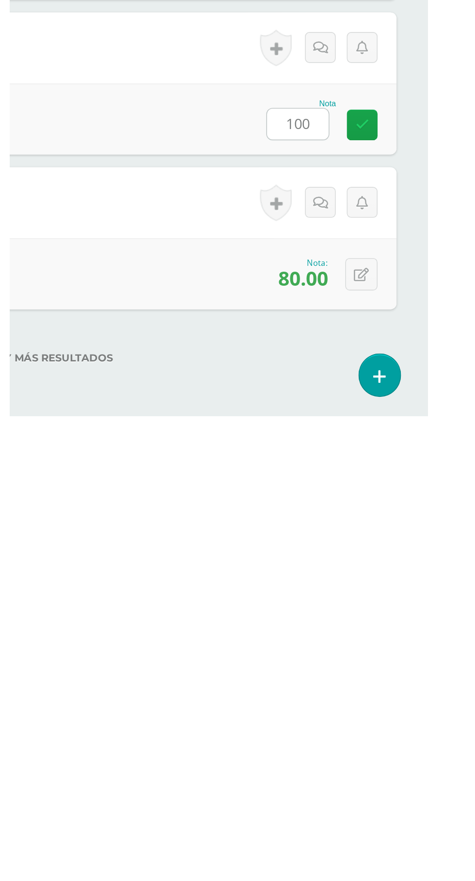
scroll to position [1405, 0]
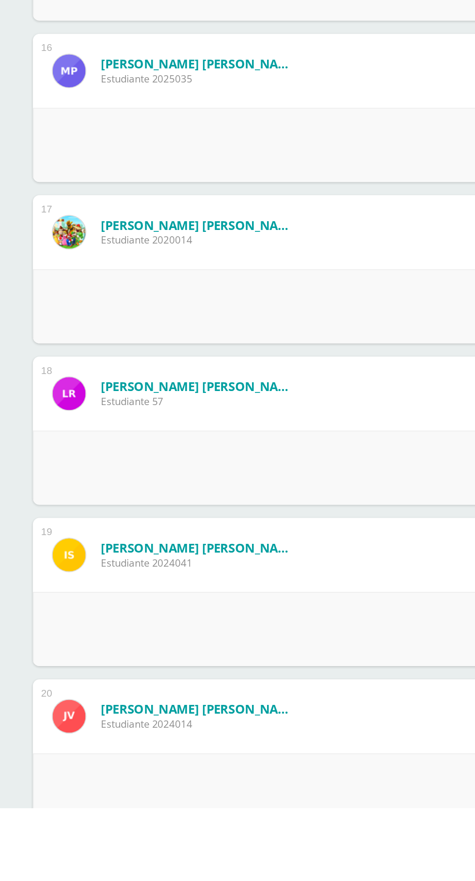
scroll to position [1427, 0]
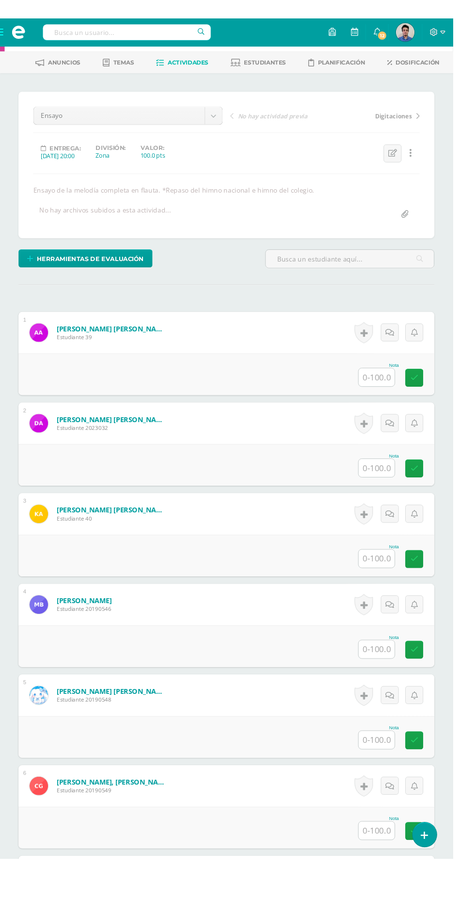
scroll to position [40, 0]
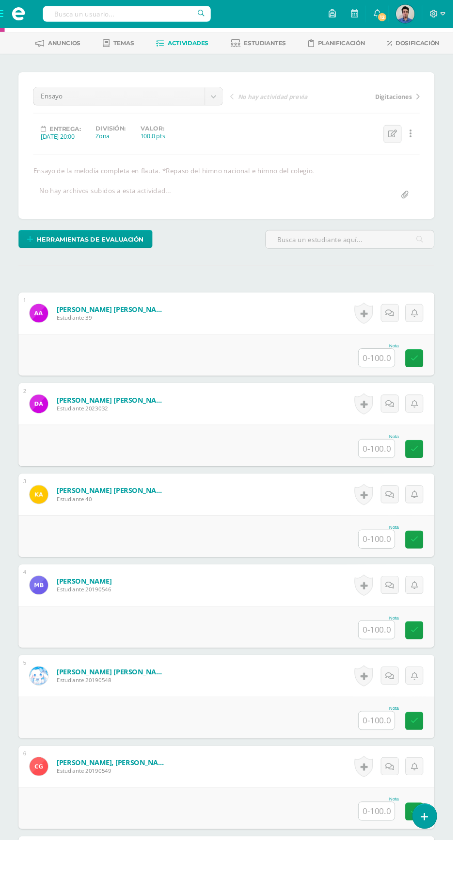
click at [388, 375] on input "text" at bounding box center [395, 375] width 38 height 19
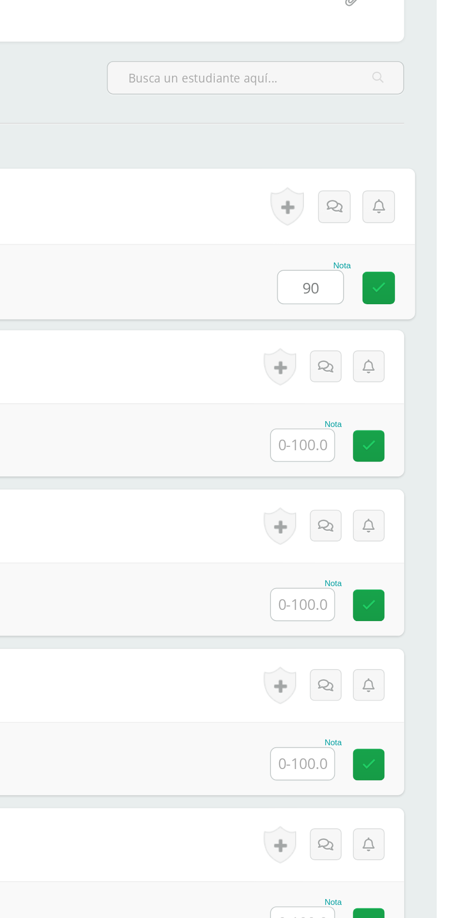
type input "90"
click at [394, 473] on input "text" at bounding box center [395, 470] width 38 height 19
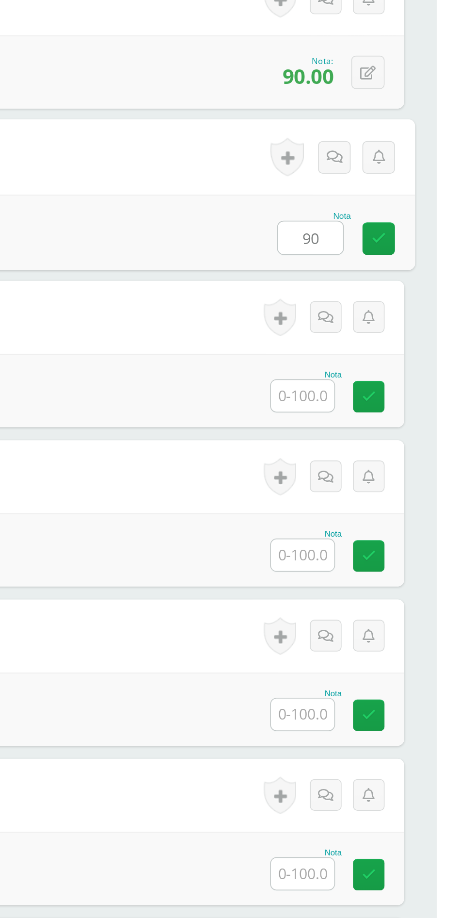
type input "90"
click at [403, 563] on input "text" at bounding box center [395, 565] width 38 height 19
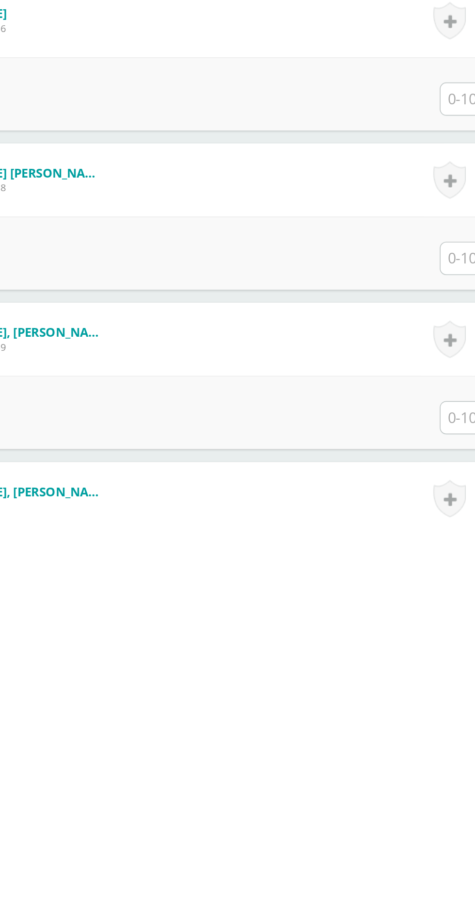
type input "90"
click at [386, 847] on input "text" at bounding box center [395, 850] width 38 height 19
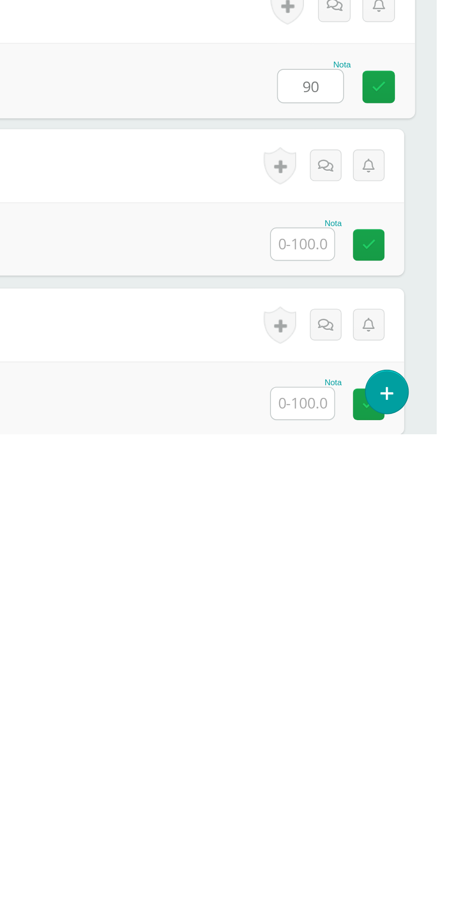
scroll to position [191, 0]
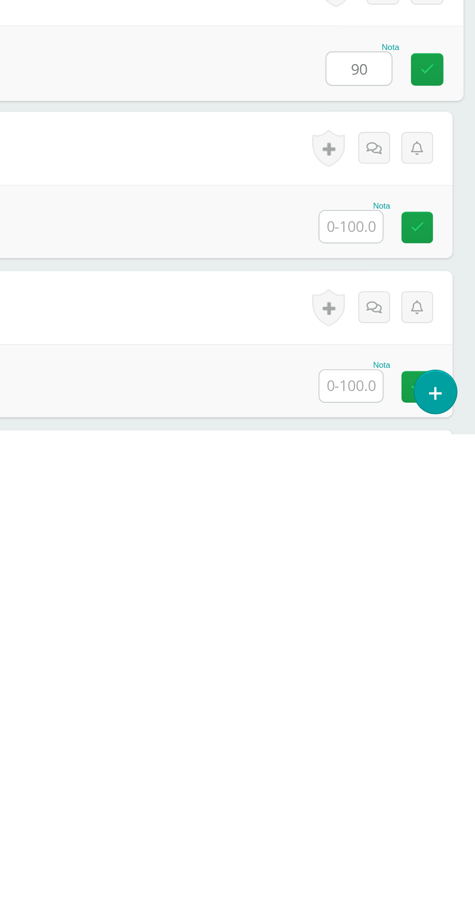
type input "90"
click at [404, 881] on input "text" at bounding box center [395, 889] width 38 height 19
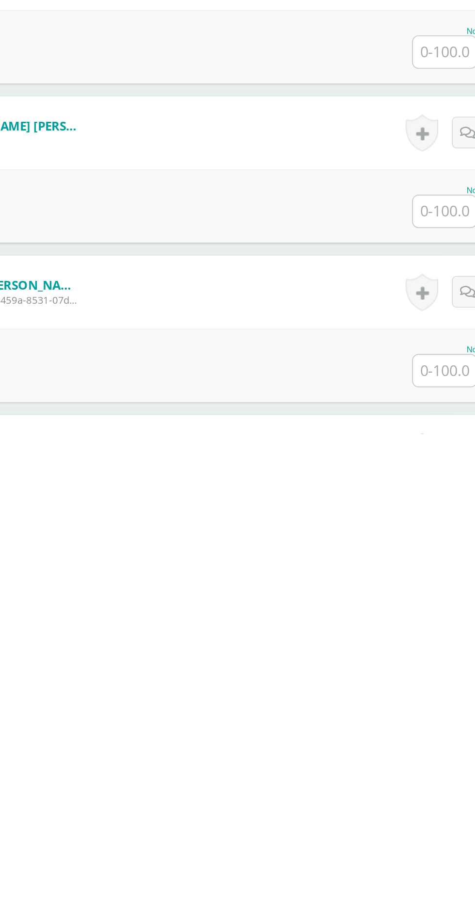
type input "90"
click at [392, 881] on input "text" at bounding box center [395, 880] width 38 height 19
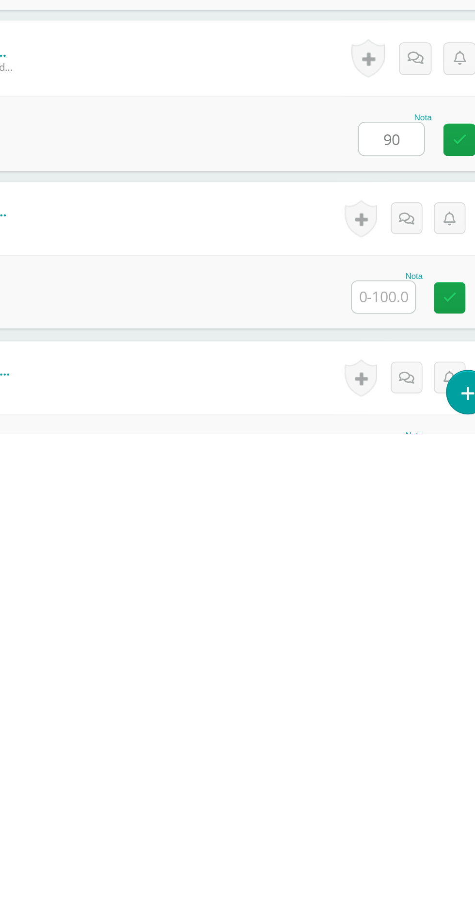
type input "90"
click at [400, 881] on input "text" at bounding box center [395, 931] width 38 height 19
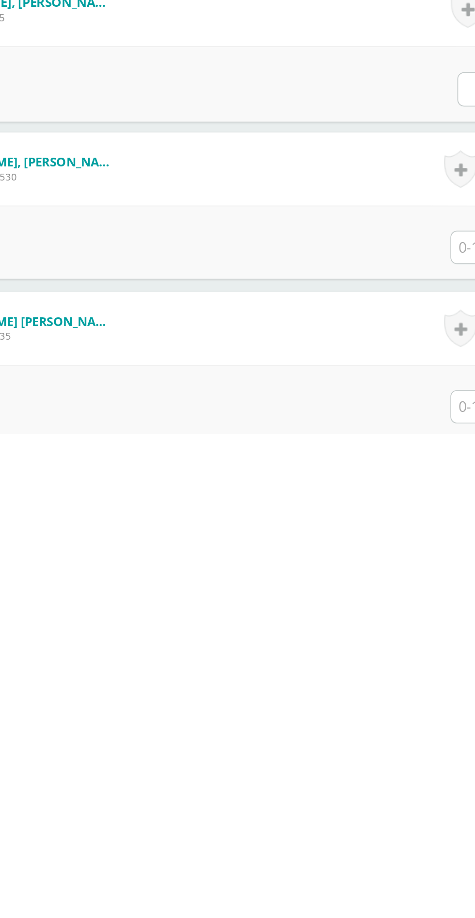
type input "090"
click at [382, 807] on input "text" at bounding box center [395, 806] width 38 height 19
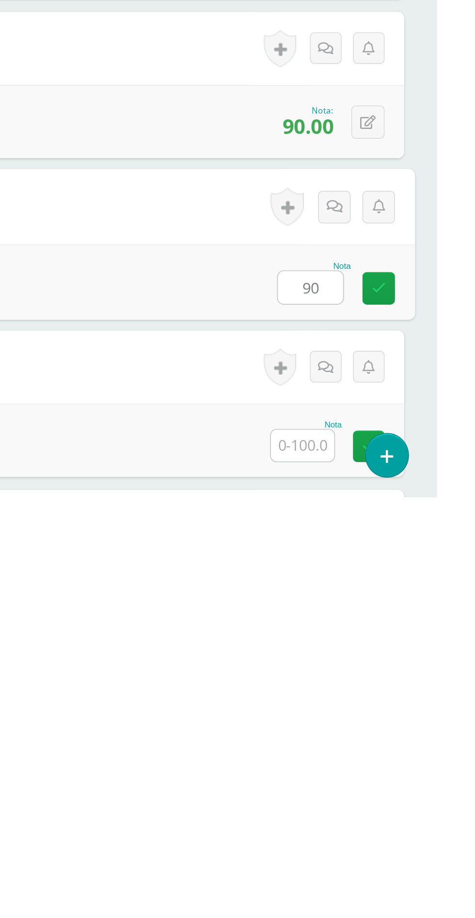
scroll to position [954, 0]
type input "90"
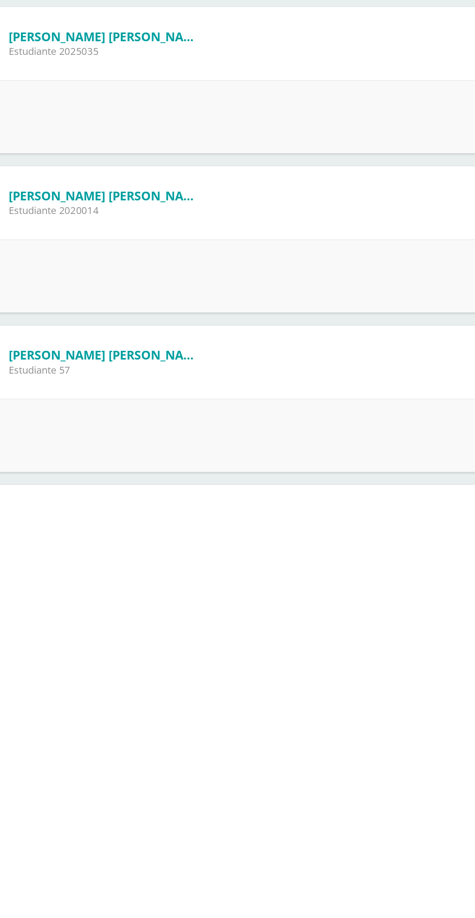
scroll to position [1148, 0]
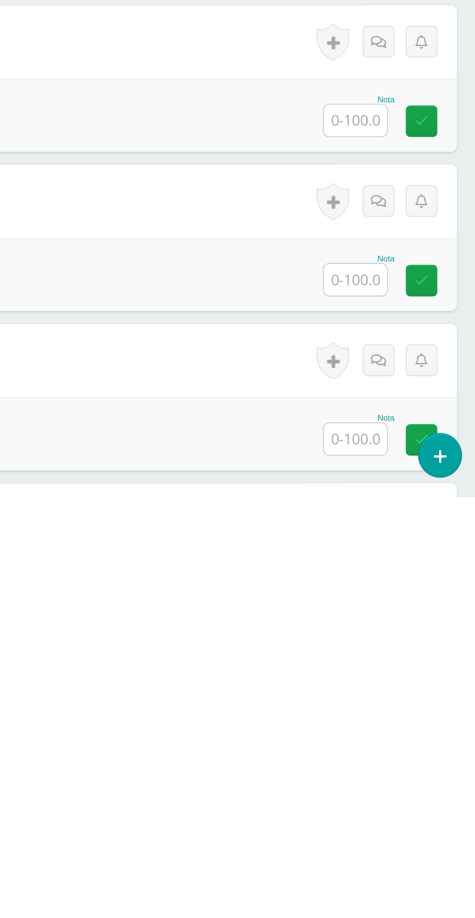
click at [399, 881] on input "text" at bounding box center [395, 883] width 38 height 19
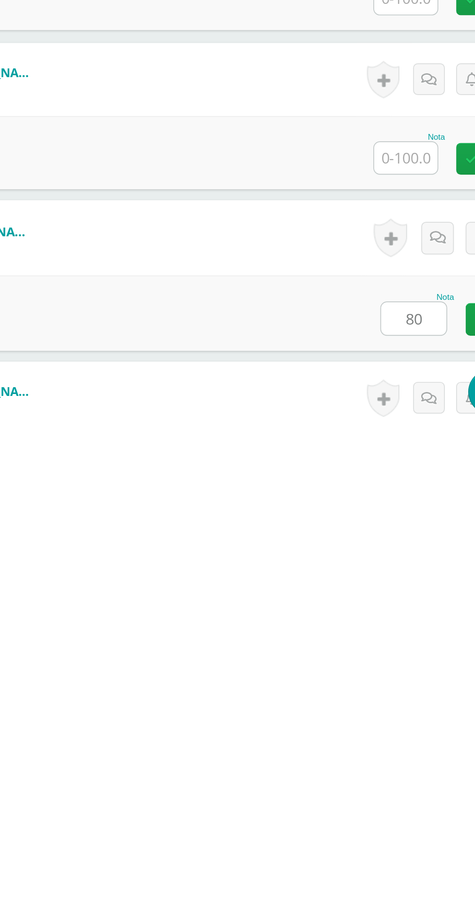
scroll to position [1204, 0]
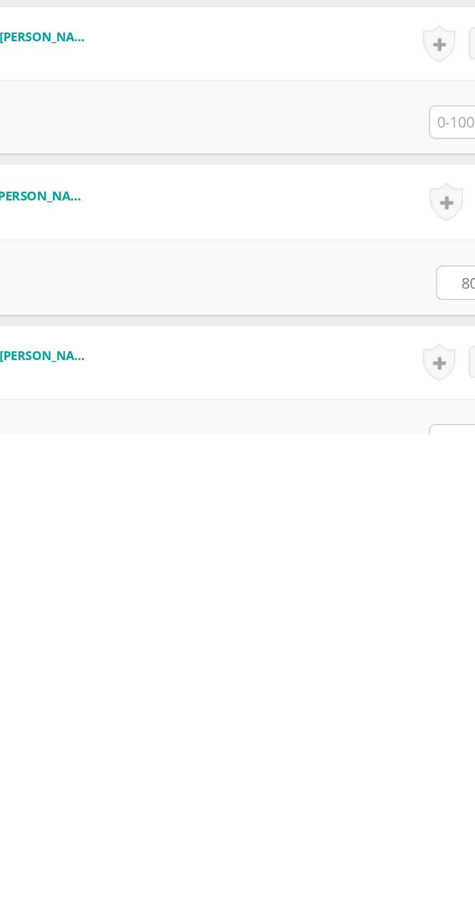
type input "80"
click at [384, 881] on input "text" at bounding box center [395, 922] width 38 height 19
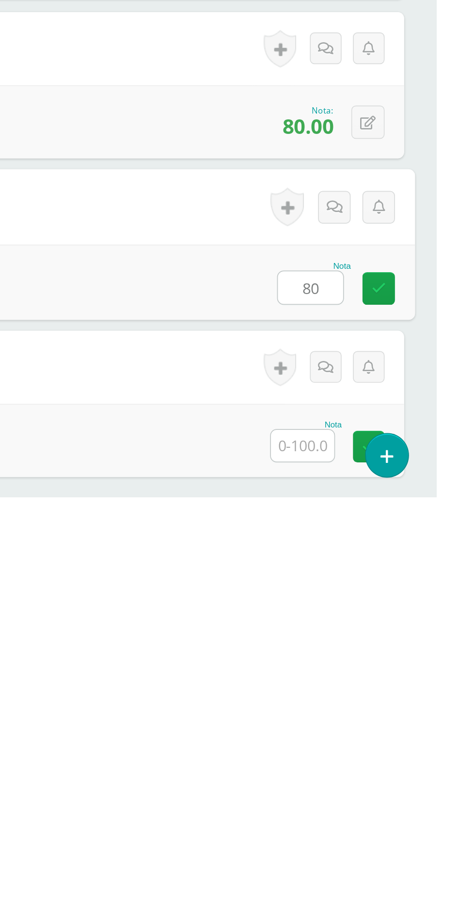
type input "80"
click at [389, 881] on input "text" at bounding box center [395, 887] width 38 height 19
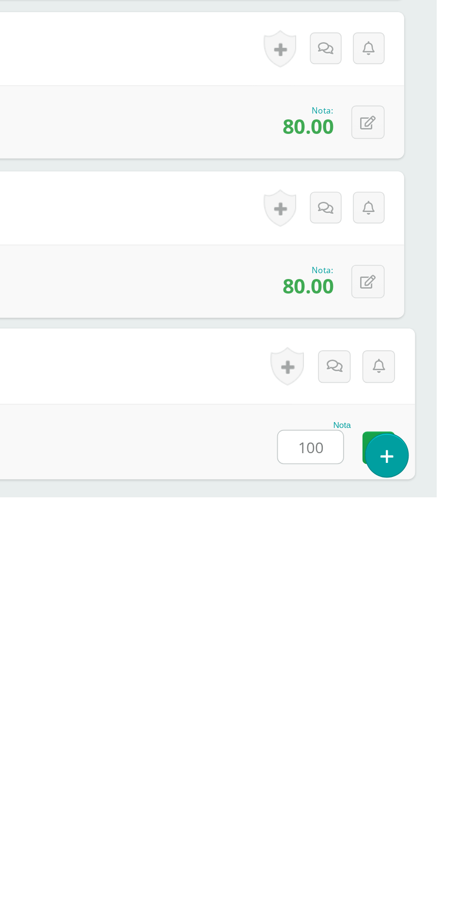
type input "100"
click at [345, 863] on div "Nota 100" at bounding box center [238, 884] width 450 height 45
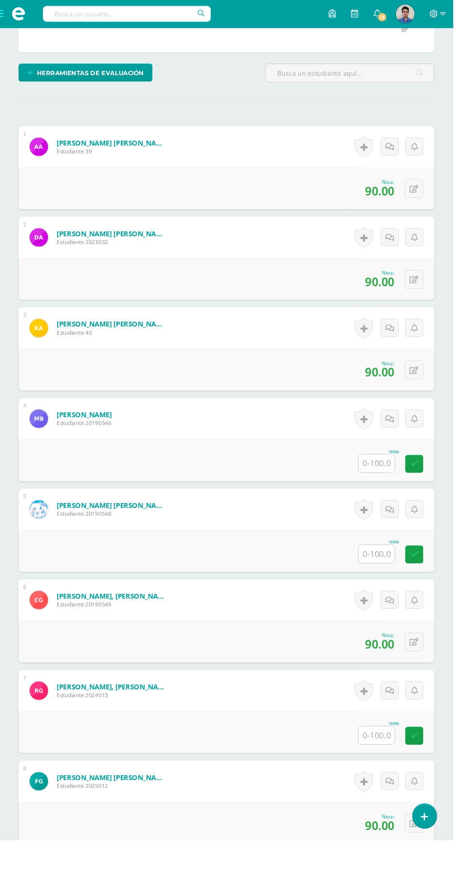
scroll to position [235, 0]
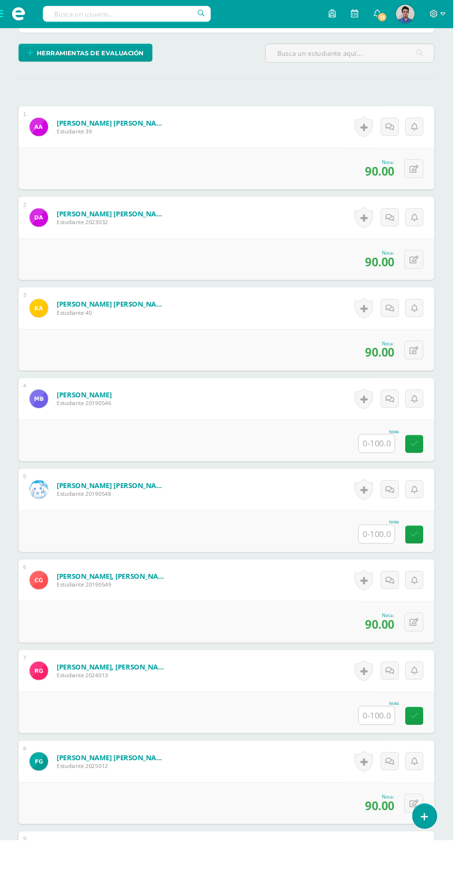
click at [406, 470] on input "text" at bounding box center [395, 465] width 38 height 19
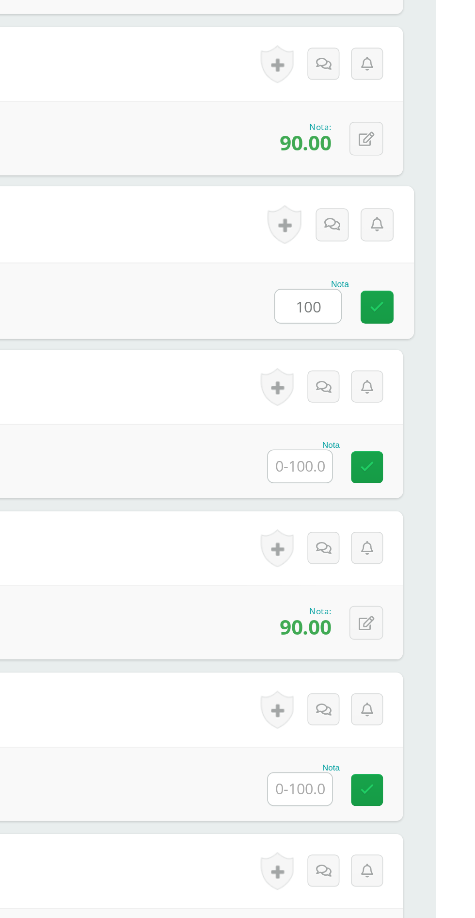
type input "100"
click at [392, 566] on input "text" at bounding box center [395, 560] width 38 height 19
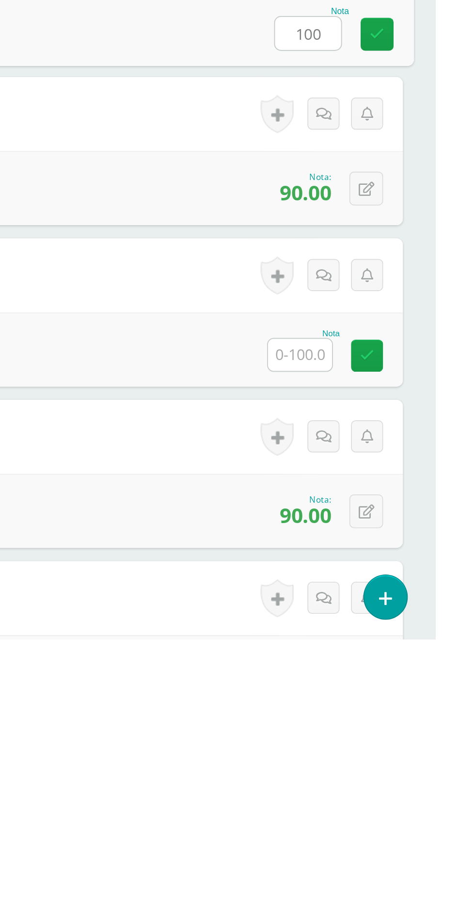
type input "100"
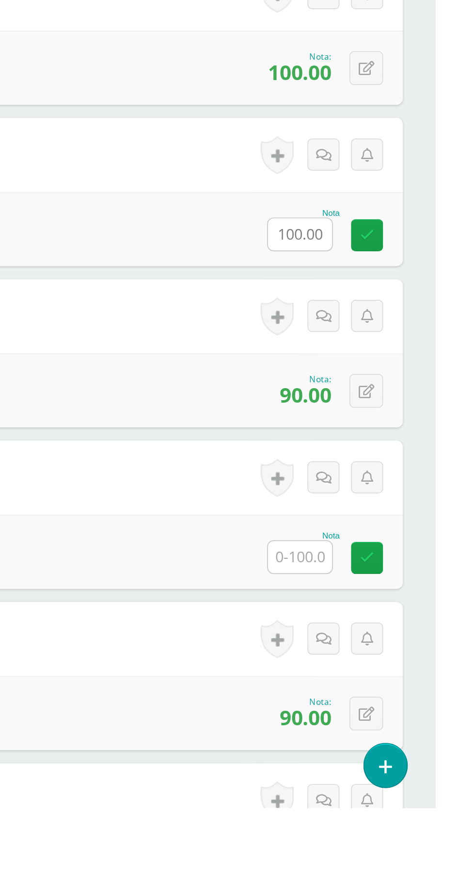
click at [391, 617] on div "0 Logros Logros obtenidos Aún no hay logros agregados Nota: 90.00" at bounding box center [237, 635] width 437 height 44
click at [396, 737] on input "text" at bounding box center [395, 733] width 38 height 19
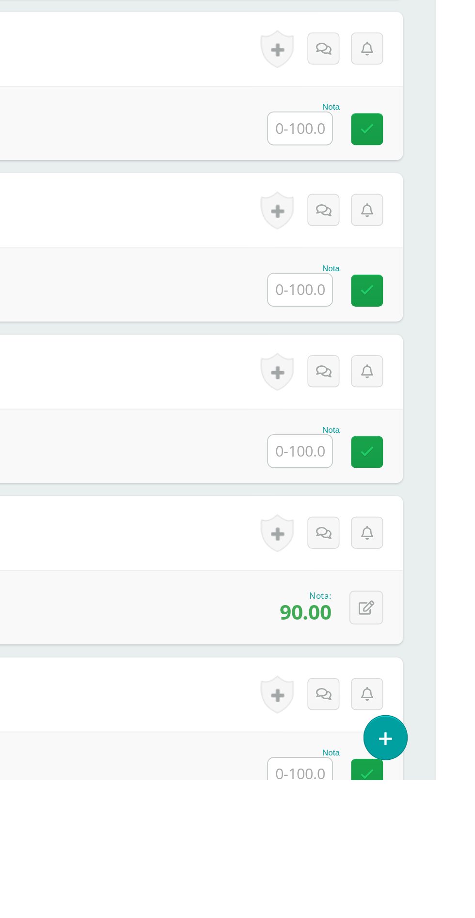
scroll to position [641, 0]
type input "100"
click at [389, 540] on input "text" at bounding box center [395, 533] width 38 height 19
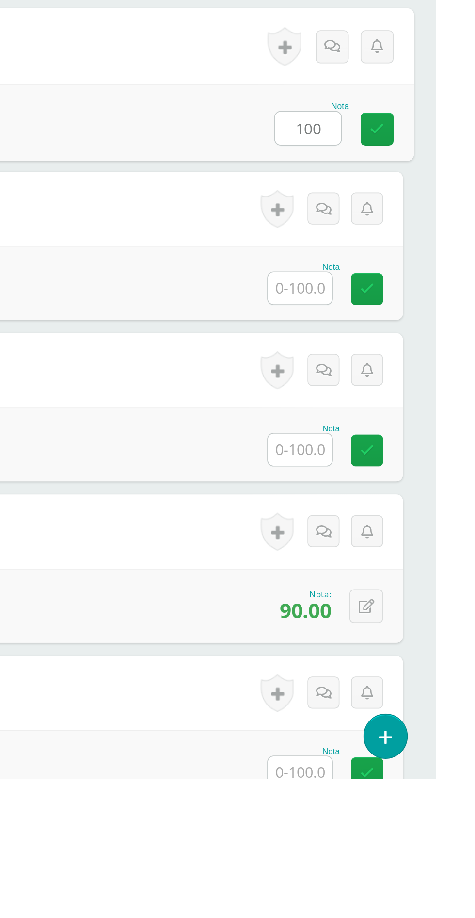
type input "100"
click at [392, 635] on input "text" at bounding box center [395, 629] width 38 height 19
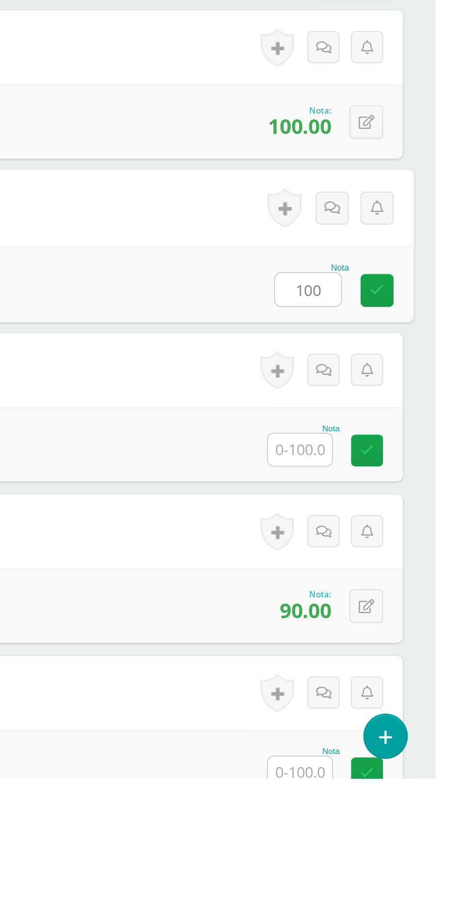
type input "100"
click at [394, 723] on input "text" at bounding box center [395, 724] width 38 height 19
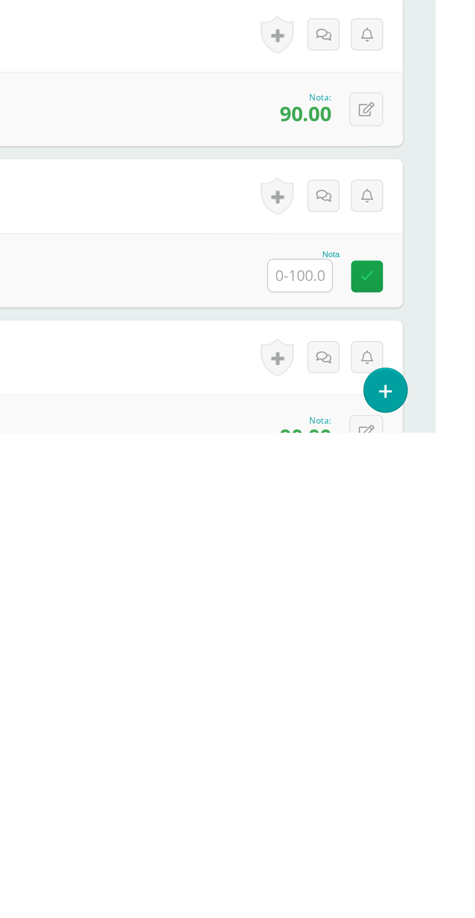
type input "100"
click at [389, 831] on input "text" at bounding box center [395, 825] width 38 height 19
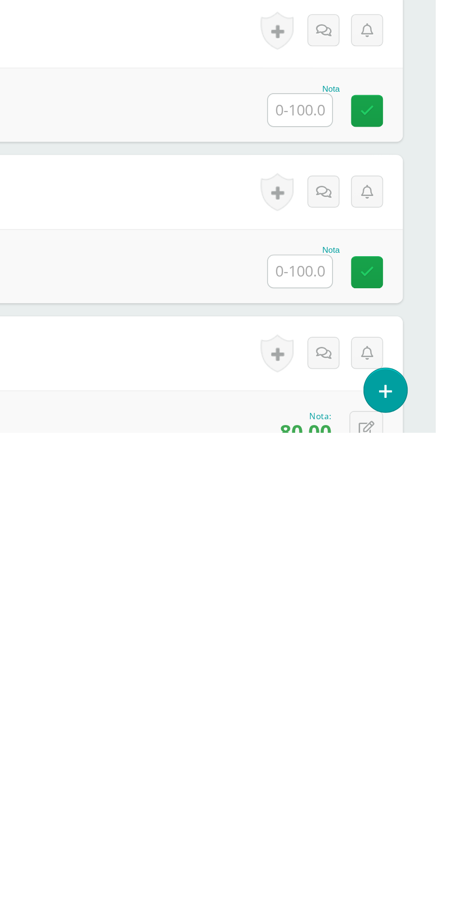
type input "100"
click at [393, 729] on input "text" at bounding box center [395, 728] width 38 height 19
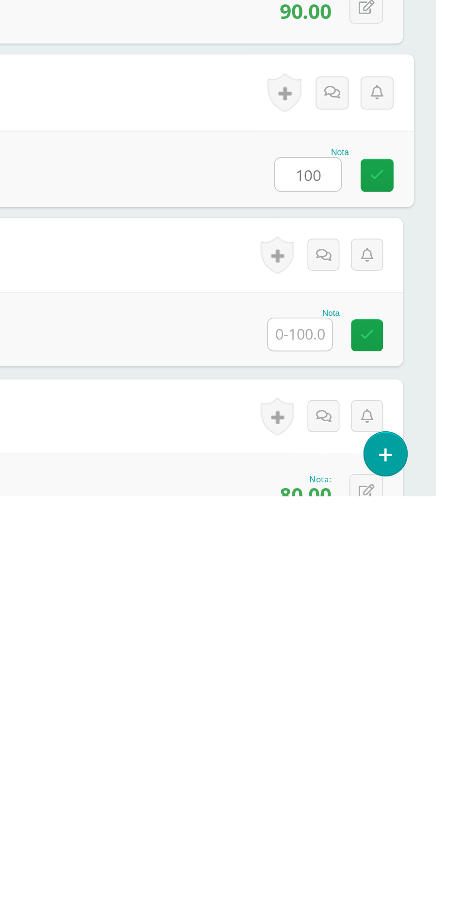
type input "100"
click at [390, 828] on input "text" at bounding box center [395, 822] width 38 height 19
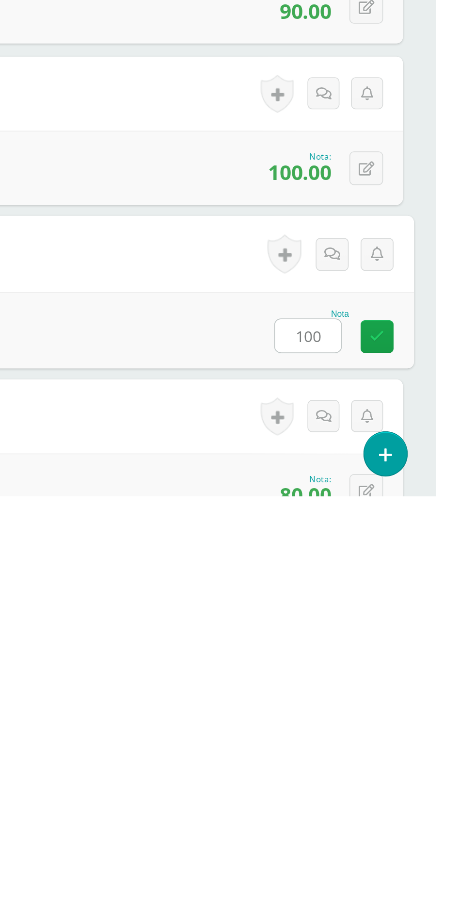
type input "100"
click at [327, 864] on form "Rodas Franco, Luis Pedro Estudiante 57 Nota 80.00 0 Logros 80.00" at bounding box center [237, 871] width 437 height 44
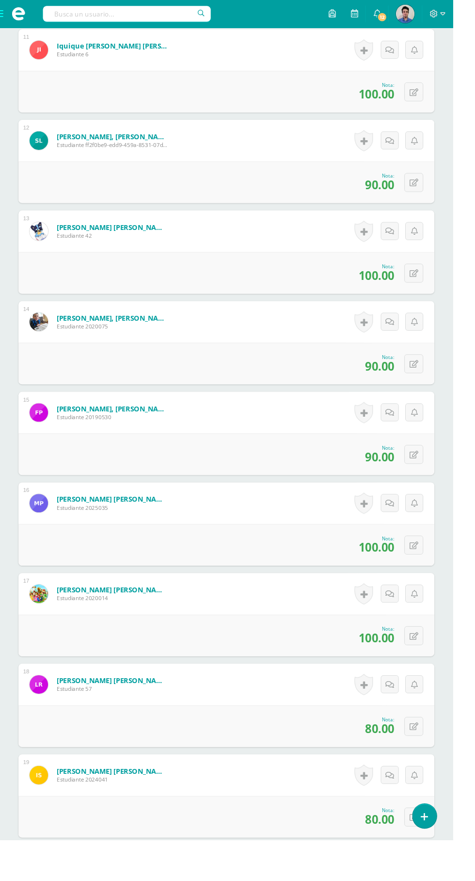
scroll to position [1348, 0]
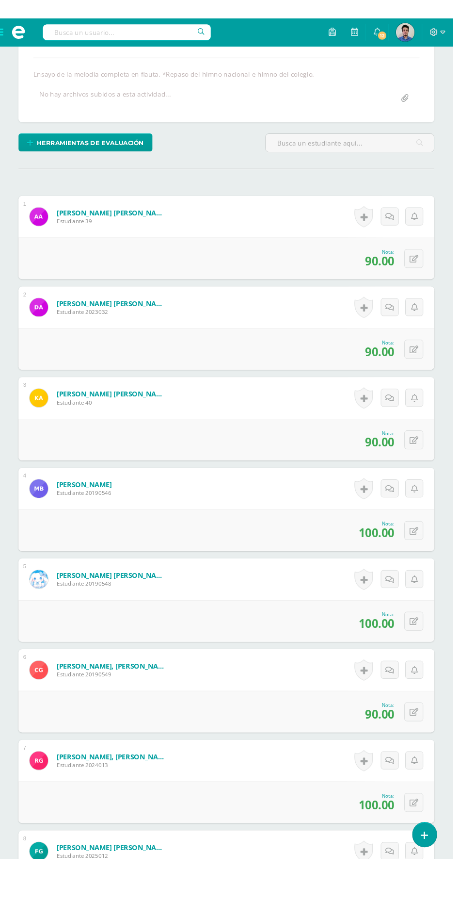
scroll to position [0, 0]
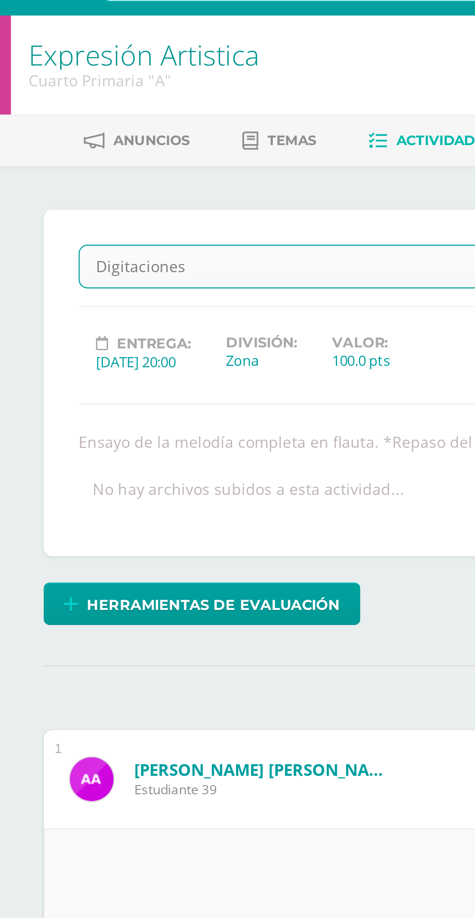
click at [80, 119] on div "Digitaciones Ensayo Digitaciones Investigación Práctica Melodía Lenguaje musica…" at bounding box center [237, 192] width 437 height 154
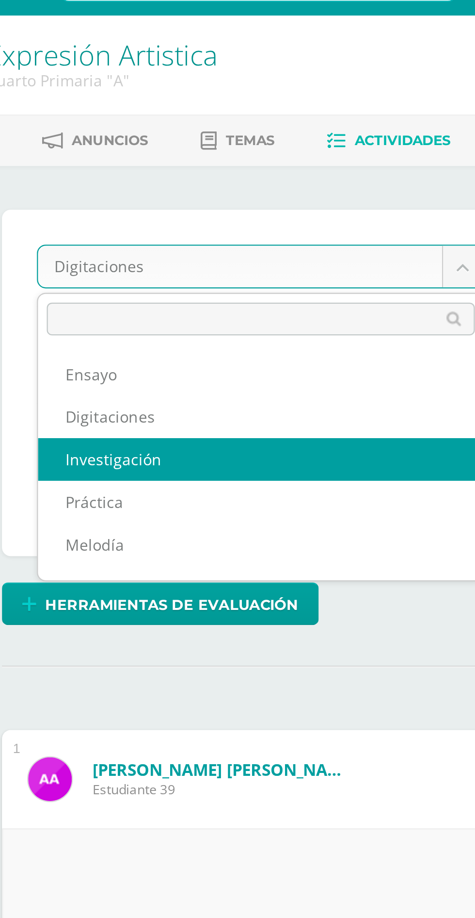
select select "/dashboard/teacher/grade-activity/173061/"
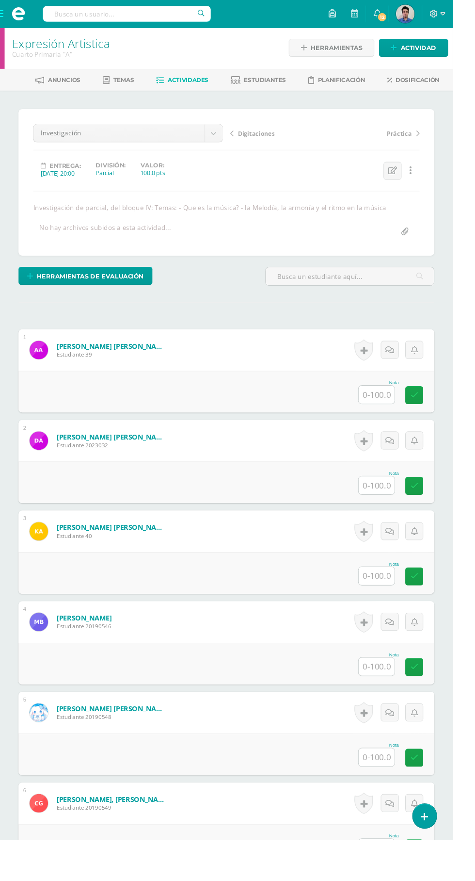
scroll to position [1, 0]
click at [397, 413] on input "text" at bounding box center [395, 413] width 38 height 19
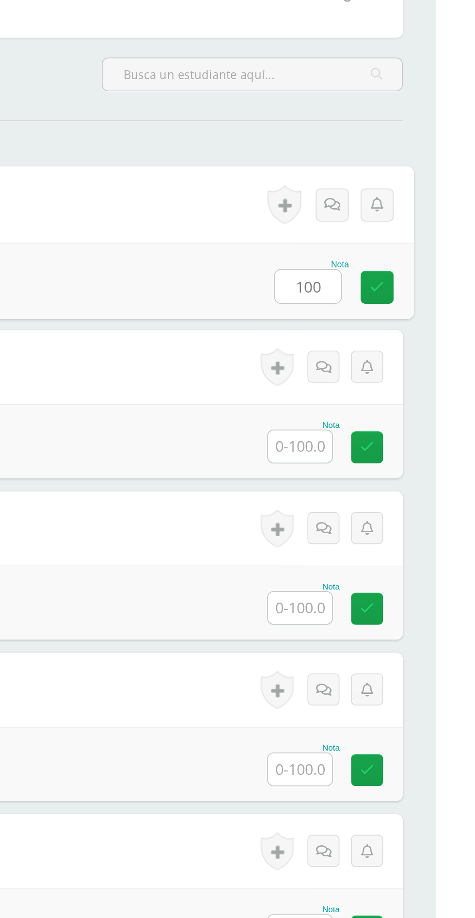
type input "100"
click at [393, 510] on input "text" at bounding box center [395, 508] width 38 height 19
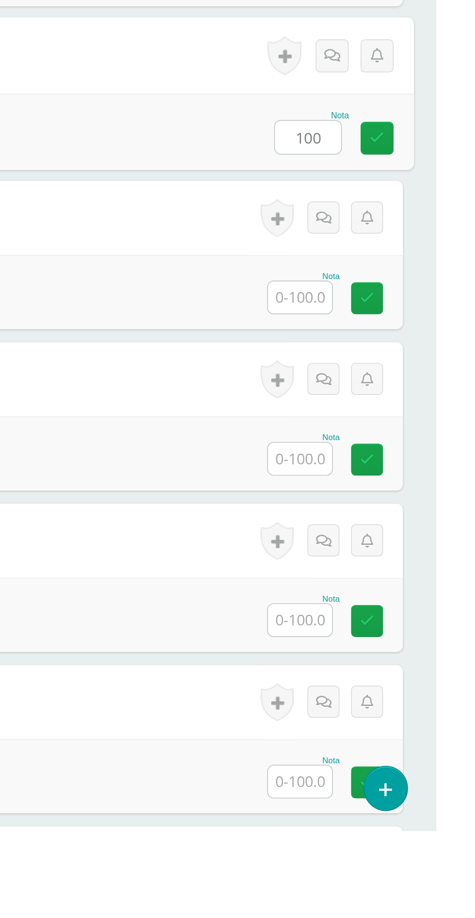
type input "100"
click at [394, 608] on input "text" at bounding box center [395, 603] width 38 height 19
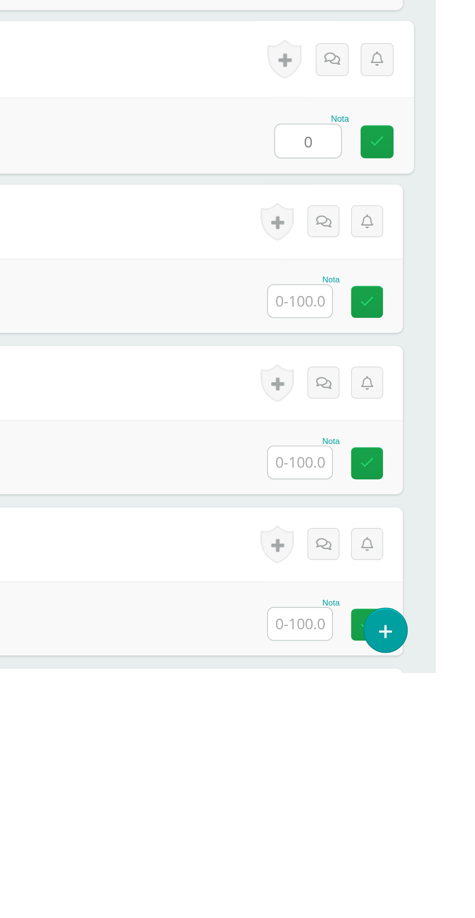
type input "0"
click at [392, 703] on input "text" at bounding box center [395, 698] width 38 height 19
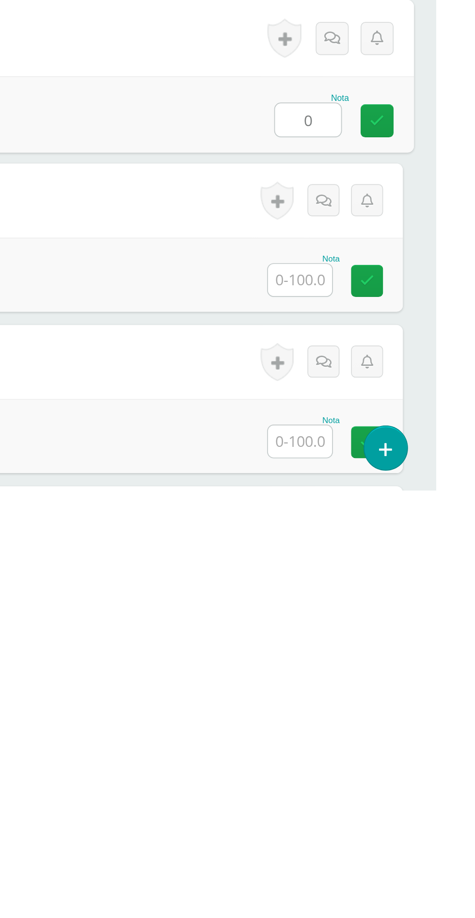
type input "0"
click at [398, 796] on input "text" at bounding box center [395, 794] width 38 height 19
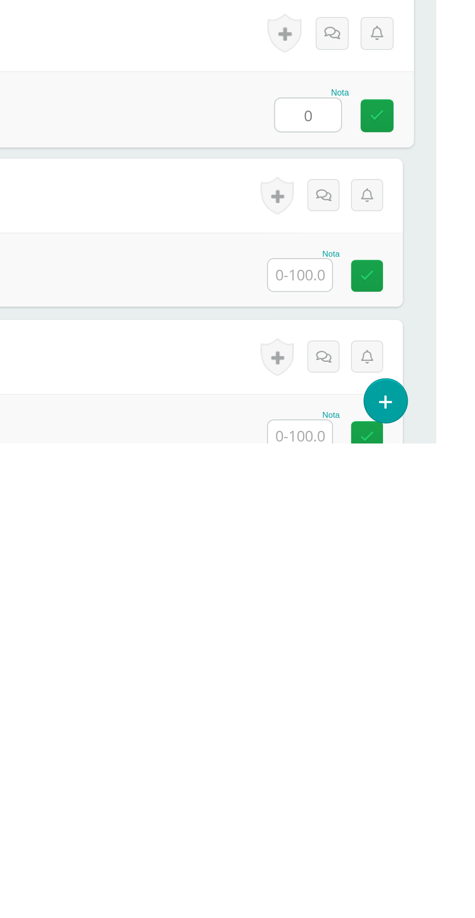
type input "0"
click at [392, 819] on input "text" at bounding box center [395, 818] width 38 height 19
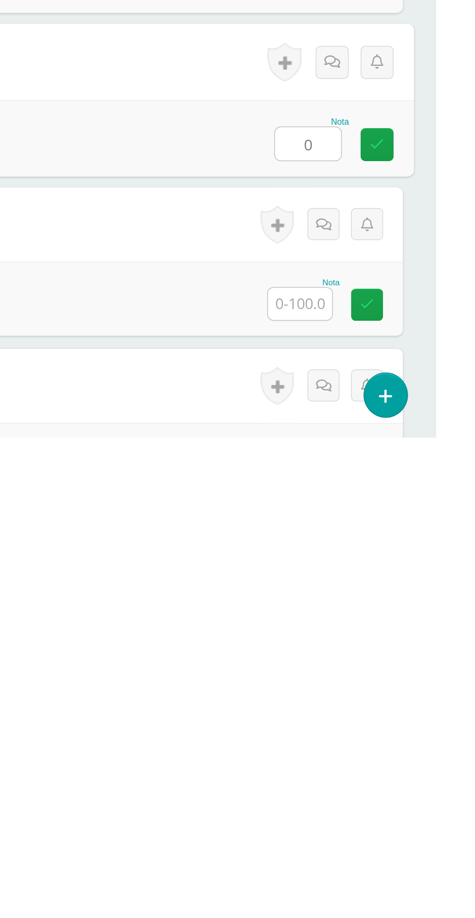
type input "0"
click at [389, 843] on input "text" at bounding box center [395, 839] width 38 height 19
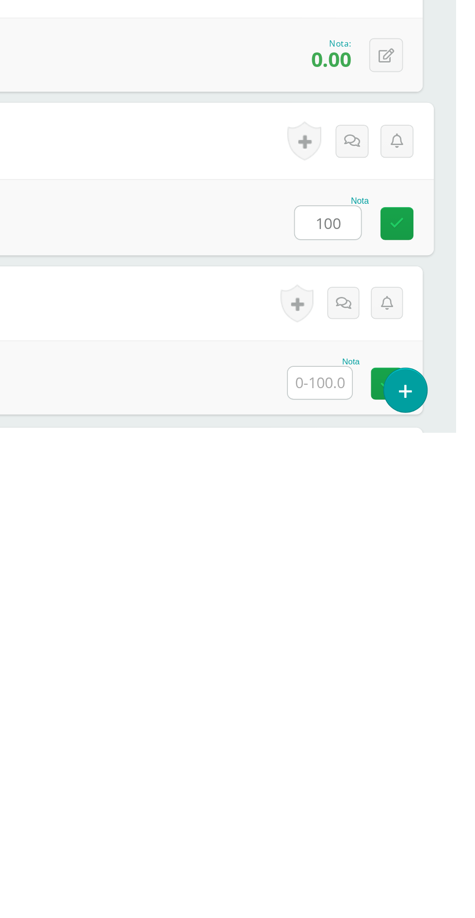
scroll to position [197, 0]
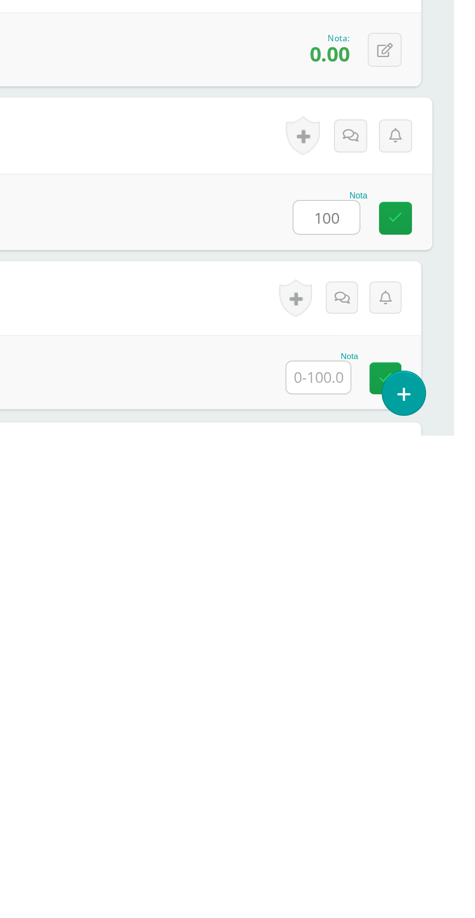
click at [430, 880] on link at bounding box center [434, 884] width 19 height 19
type input "100"
click at [393, 881] on input "text" at bounding box center [395, 883] width 38 height 19
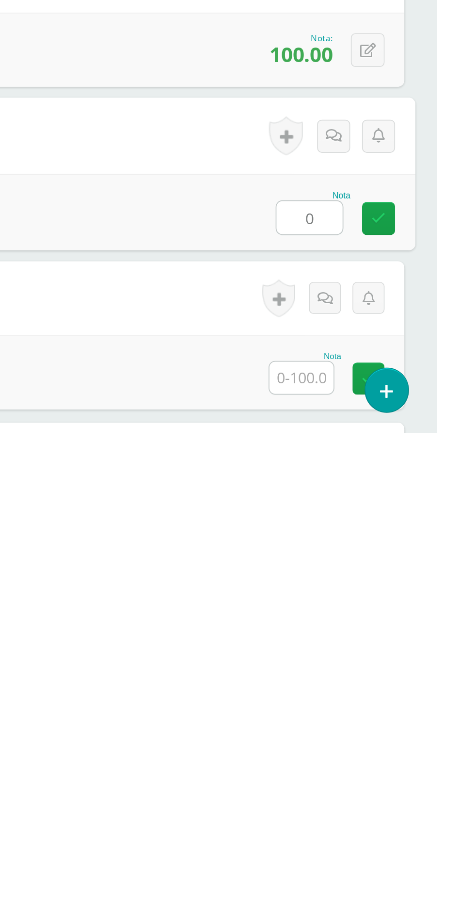
scroll to position [290, 0]
type input "0"
click at [395, 881] on input "text" at bounding box center [395, 885] width 38 height 19
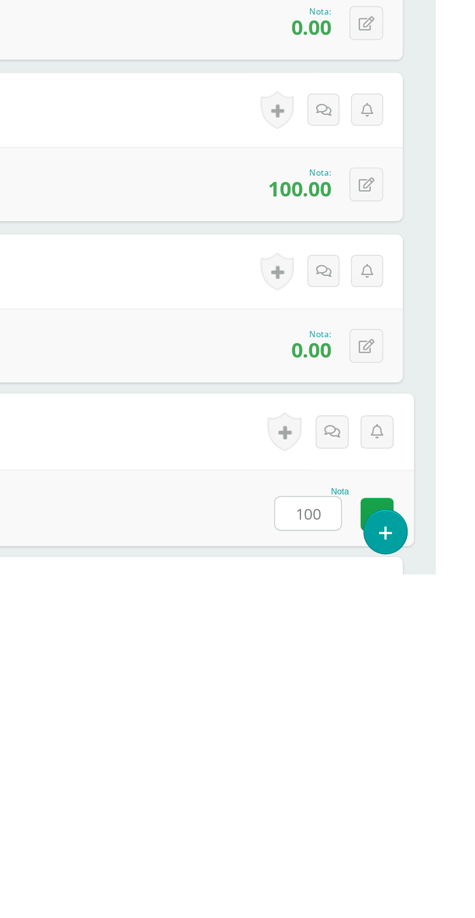
scroll to position [294, 0]
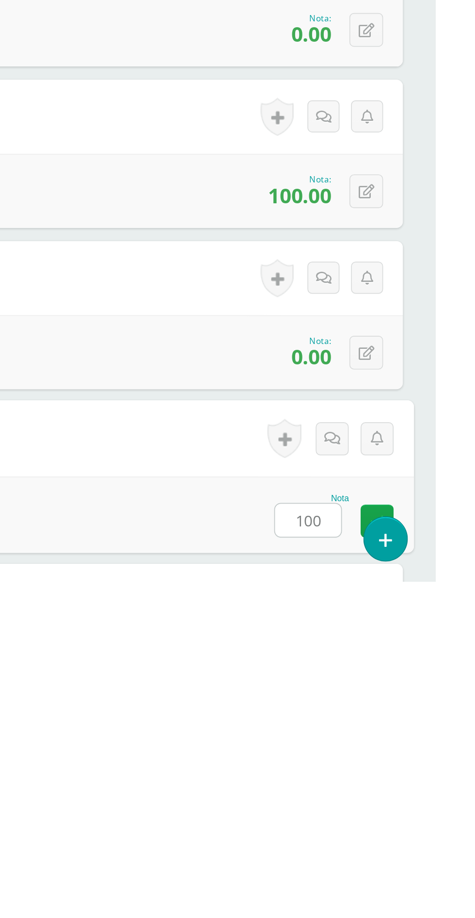
type input "100"
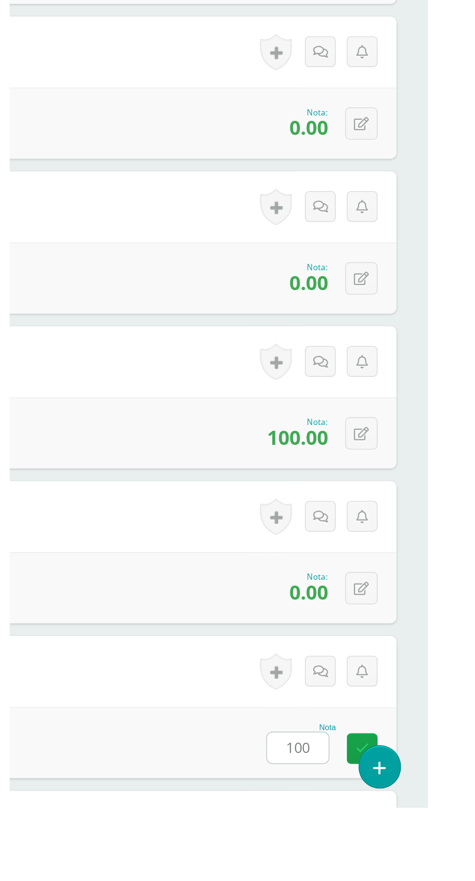
scroll to position [311, 0]
